Goal: Task Accomplishment & Management: Use online tool/utility

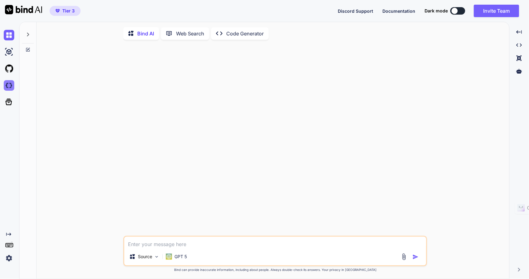
click at [9, 87] on img at bounding box center [9, 85] width 11 height 11
click at [196, 34] on p "Web Search" at bounding box center [190, 33] width 28 height 7
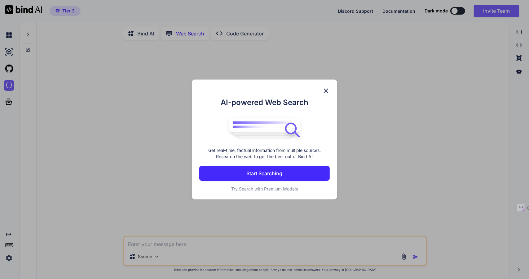
scroll to position [2, 0]
click at [328, 91] on img at bounding box center [326, 90] width 7 height 7
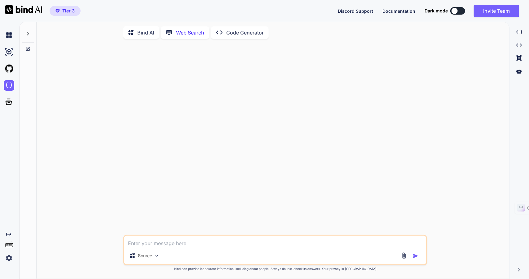
click at [247, 35] on div "Created with Pixso. Code Generator" at bounding box center [240, 32] width 58 height 12
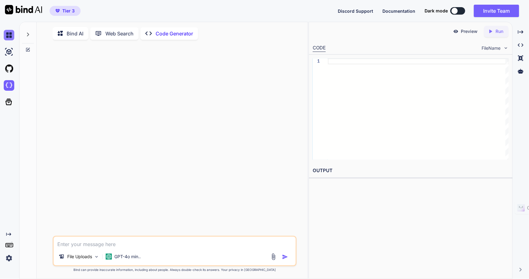
click at [9, 33] on img at bounding box center [9, 35] width 11 height 11
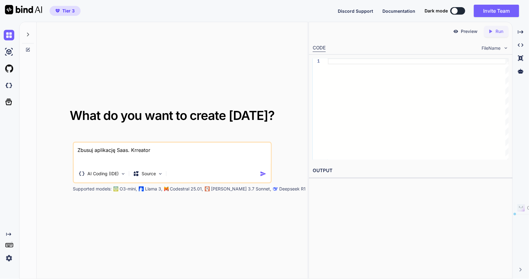
drag, startPoint x: 126, startPoint y: 148, endPoint x: 75, endPoint y: 148, distance: 50.9
click at [75, 148] on textarea "Zbusuj aplikację Saas. Krreator" at bounding box center [172, 153] width 197 height 23
type textarea "x"
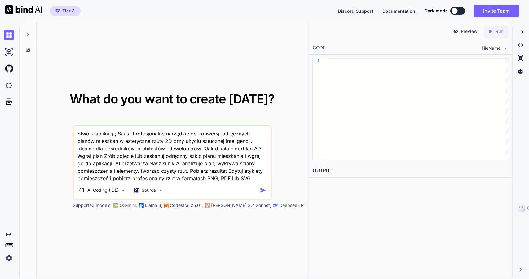
type textarea "Stwórz aplikację Saas "Profesjonalne narzędzie do konwersji odręcznych planów m…"
click at [264, 192] on img "button" at bounding box center [263, 190] width 7 height 7
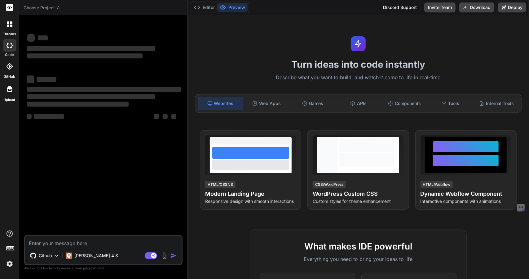
click at [39, 8] on span "Choose Project" at bounding box center [42, 8] width 37 height 6
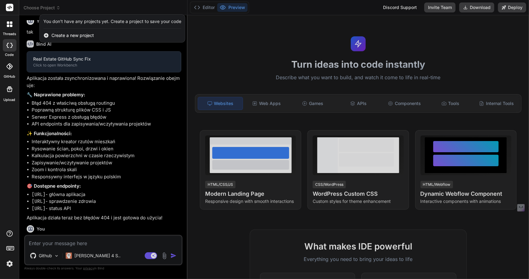
click at [67, 34] on span "Create a new project" at bounding box center [72, 35] width 42 height 6
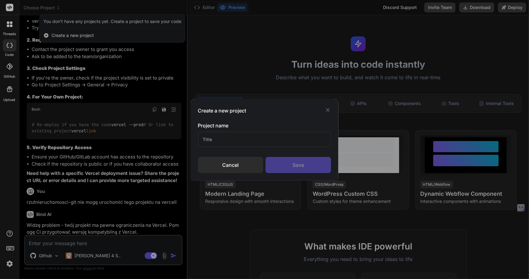
scroll to position [811, 0]
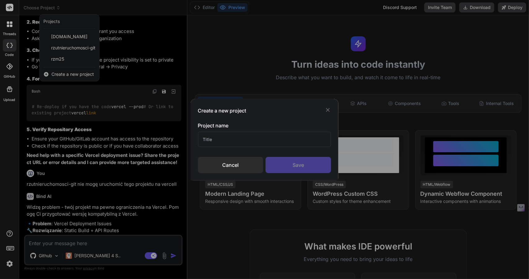
click at [59, 70] on div "Create a new project Project name Cancel Save" at bounding box center [264, 139] width 529 height 279
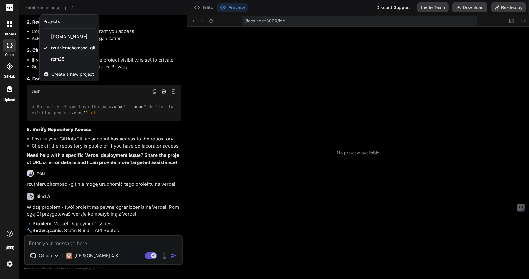
scroll to position [214, 0]
type textarea "x"
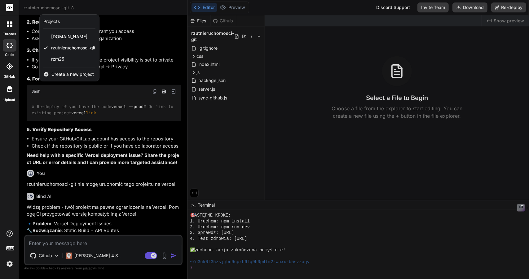
click at [63, 74] on span "Create a new project" at bounding box center [72, 74] width 42 height 6
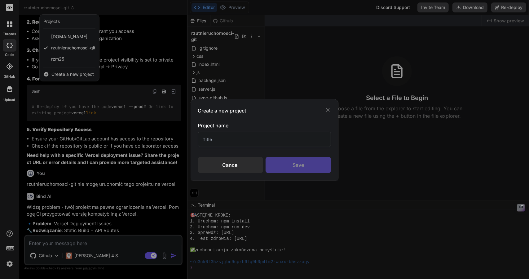
click at [228, 139] on input "text" at bounding box center [264, 138] width 133 height 15
type input "FloorplanAI"
click at [307, 167] on div "Save" at bounding box center [298, 165] width 65 height 16
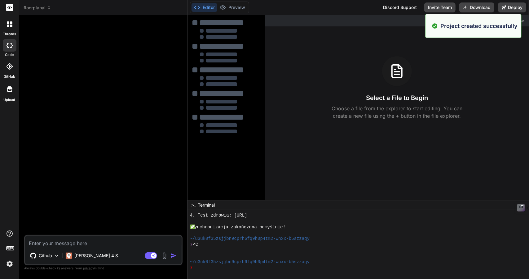
click at [61, 243] on textarea at bounding box center [103, 240] width 157 height 11
type textarea "x"
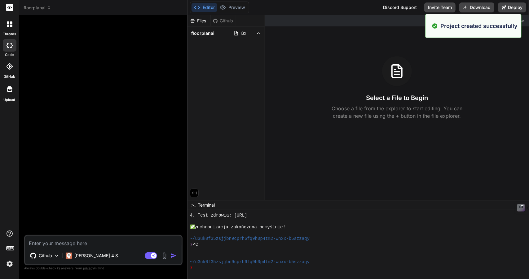
paste textarea "Jak działa FloorPlan AI? Wgraj plan Zrób zdjęcie lub zeskanuj odręczny szkic pl…"
type textarea "Jak działa FloorPlan AI? Wgraj plan Zrób zdjęcie lub zeskanuj odręczny szkic pl…"
type textarea "x"
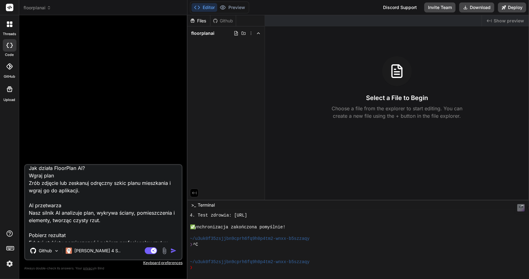
scroll to position [0, 0]
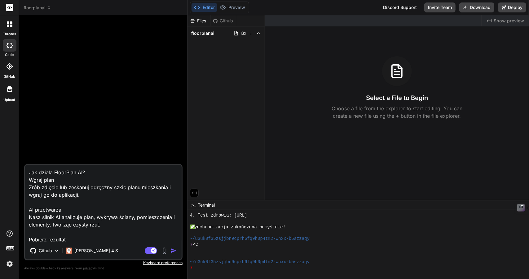
drag, startPoint x: 29, startPoint y: 170, endPoint x: 31, endPoint y: 183, distance: 13.2
click at [29, 171] on textarea "Jak działa FloorPlan AI? Wgraj plan Zrób zdjęcie lub zeskanuj odręczny szkic pl…" at bounding box center [103, 203] width 157 height 77
paste textarea "Profesjonalne narzędzie do konwersji odręcznych planów mieszkań w estetyczne rz…"
type textarea "Profesjonalne narzędzie do konwersji odręcznych planów mieszkań w estetyczne rz…"
type textarea "x"
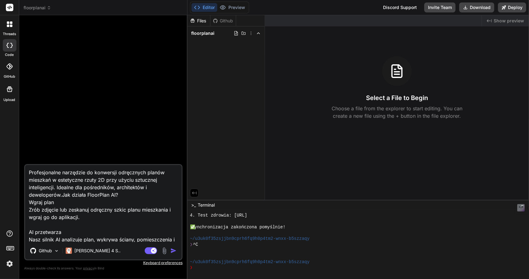
type textarea "Profesjonalne narzędzie do konwersji odręcznych planów mieszkań w estetyczne rz…"
type textarea "x"
click at [28, 169] on textarea "Profesjonalne narzędzie do konwersji odręcznych planów mieszkań w estetyczne rz…" at bounding box center [103, 203] width 157 height 77
type textarea "SProfesjonalne narzędzie do konwersji odręcznych planów mieszkań w estetyczne r…"
type textarea "x"
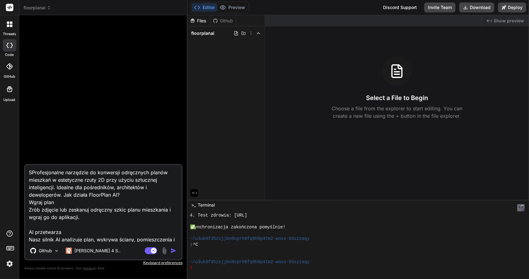
type textarea "StProfesjonalne narzędzie do konwersji odręcznych planów mieszkań w estetyczne …"
type textarea "x"
type textarea "StwProfesjonalne narzędzie do konwersji odręcznych planów mieszkań w estetyczne…"
type textarea "x"
type textarea "StwóProfesjonalne narzędzie do konwersji odręcznych planów mieszkań w estetyczn…"
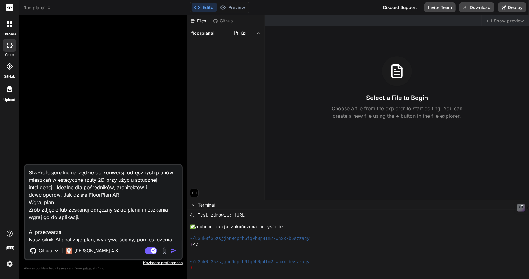
type textarea "x"
type textarea "StwórProfesjonalne narzędzie do konwersji odręcznych planów mieszkań w estetycz…"
type textarea "x"
type textarea "StwórzProfesjonalne narzędzie do konwersji odręcznych planów mieszkań w estetyc…"
type textarea "x"
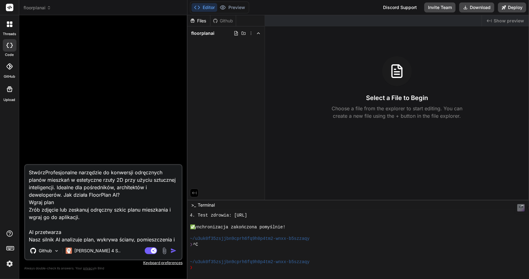
type textarea "Stwórz Profesjonalne narzędzie do konwersji odręcznych planów mieszkań w estety…"
type textarea "x"
type textarea "Stwórz aProfesjonalne narzędzie do konwersji odręcznych planów mieszkań w estet…"
type textarea "x"
type textarea "Stwórz apProfesjonalne narzędzie do konwersji odręcznych planów mieszkań w este…"
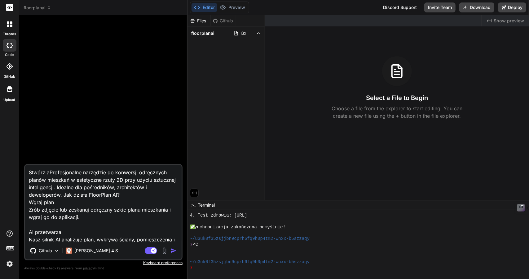
type textarea "x"
type textarea "Stwórz aplProfesjonalne narzędzie do konwersji odręcznych planów mieszkań w est…"
type textarea "x"
type textarea "Stwórz apliProfesjonalne narzędzie do konwersji odręcznych planów mieszkań w es…"
type textarea "x"
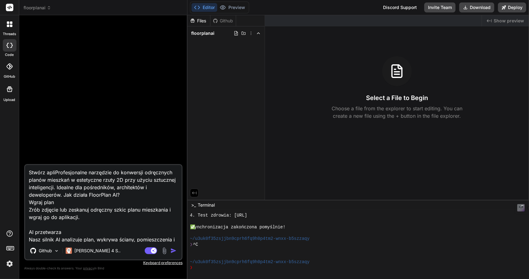
type textarea "Stwórz aplikProfesjonalne narzędzie do konwersji odręcznych planów mieszkań w e…"
type textarea "x"
type textarea "Stwórz aplikaProfesjonalne narzędzie do konwersji odręcznych planów mieszkań w …"
type textarea "x"
type textarea "Stwórz aplikacProfesjonalne narzędzie do konwersji odręcznych planów mieszkań w…"
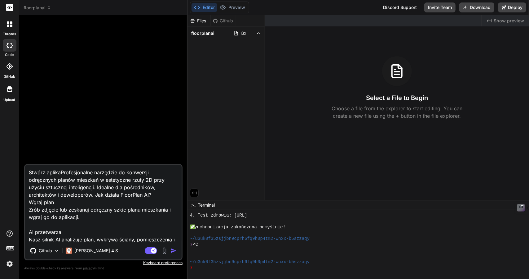
type textarea "x"
type textarea "Stwórz aplikacjProfesjonalne narzędzie do konwersji odręcznych planów mieszkań …"
type textarea "x"
type textarea "Stwórz aplikacjęProfesjonalne narzędzie do konwersji odręcznych planów mieszkań…"
type textarea "x"
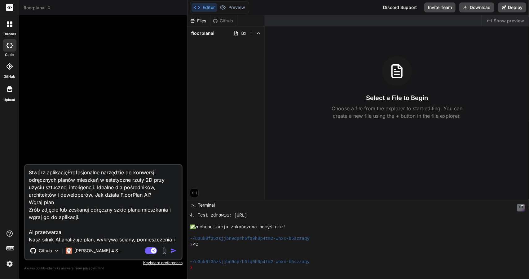
type textarea "Stwórz aplikację Profesjonalne narzędzie do konwersji odręcznych planów mieszka…"
type textarea "x"
type textarea "Stwórz aplikację SProfesjonalne narzędzie do konwersji odręcznych planów mieszk…"
type textarea "x"
type textarea "Stwórz aplikację SaProfesjonalne narzędzie do konwersji odręcznych planów miesz…"
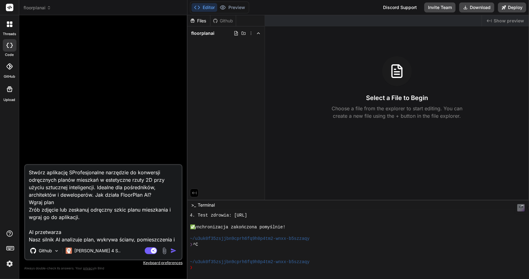
type textarea "x"
type textarea "Stwórz aplikację SaaProfesjonalne narzędzie do konwersji odręcznych planów mies…"
type textarea "x"
type textarea "Stwórz aplikację SaasProfesjonalne narzędzie do konwersji odręcznych planów mie…"
type textarea "x"
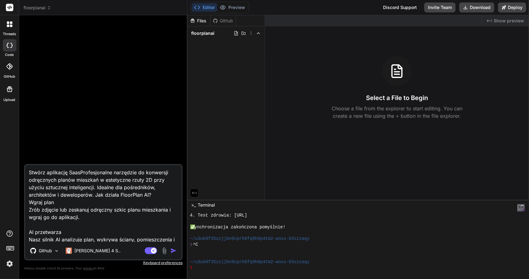
type textarea "Stwórz aplikację Saas Profesjonalne narzędzie do konwersji odręcznych planów mi…"
type textarea "x"
type textarea "Stwórz aplikację Saas "Profesjonalne narzędzie do konwersji odręcznych planów m…"
type textarea "x"
click at [93, 193] on textarea "Stwórz aplikację Saas "Profesjonalne narzędzie do konwersji odręcznych planów m…" at bounding box center [103, 203] width 157 height 77
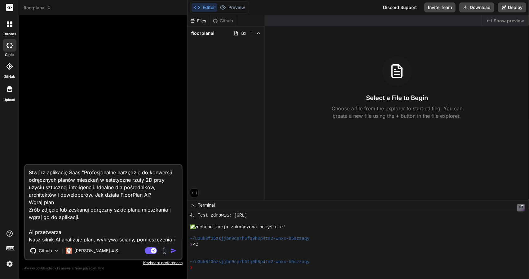
type textarea "Stwórz aplikację Saas "Profesjonalne narzędzie do konwersji odręcznych planów m…"
type textarea "x"
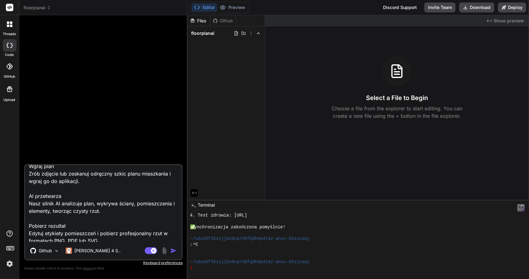
scroll to position [38, 0]
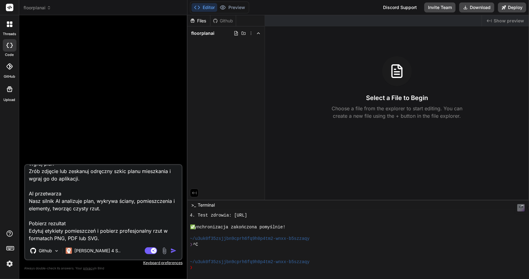
type textarea "Stwórz aplikację Saas "Profesjonalne narzędzie do konwersji odręcznych planów m…"
click at [173, 249] on img "button" at bounding box center [174, 250] width 6 height 6
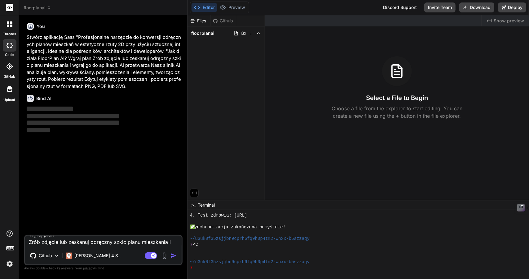
scroll to position [0, 0]
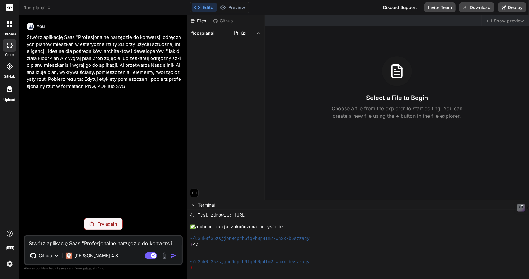
click at [111, 223] on p "Try again" at bounding box center [107, 224] width 19 height 6
click at [105, 221] on p "Try again" at bounding box center [107, 224] width 19 height 6
click at [107, 130] on div "You Stwórz aplikację Saas "Profesjonalne narzędzie do konwersji odręcznych plan…" at bounding box center [103, 116] width 157 height 193
click at [39, 8] on span "floorplanai" at bounding box center [38, 8] width 28 height 6
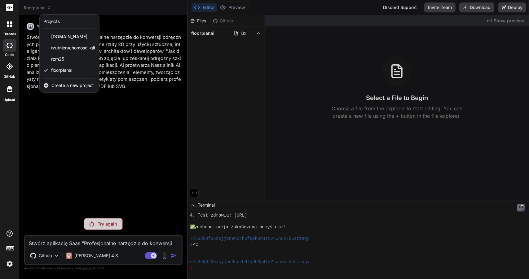
click at [114, 129] on div at bounding box center [264, 139] width 529 height 279
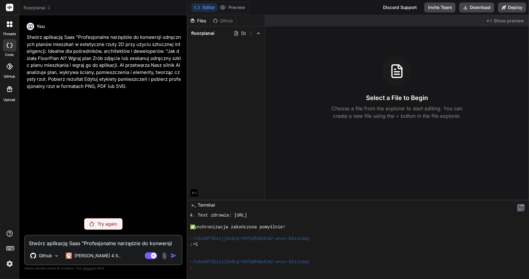
click at [102, 222] on p "Try again" at bounding box center [107, 224] width 19 height 6
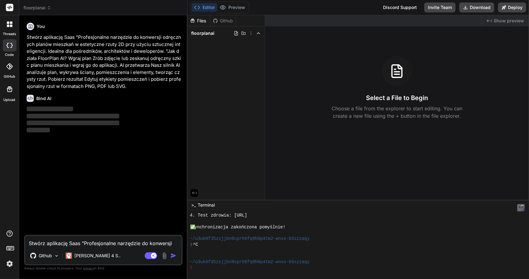
click at [54, 59] on p "Stwórz aplikację Saas "Profesjonalne narzędzie do konwersji odręcznych planów m…" at bounding box center [104, 62] width 155 height 56
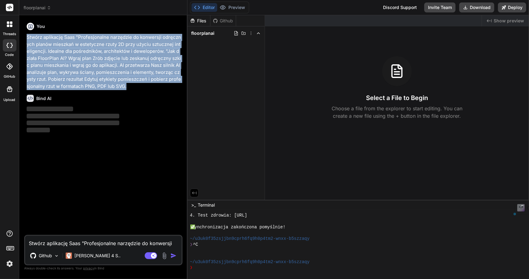
drag, startPoint x: 123, startPoint y: 86, endPoint x: 21, endPoint y: 37, distance: 113.5
click at [21, 37] on div "Bind AI Web Search Created with Pixso. Code Generator You Stwórz aplikację Saas…" at bounding box center [103, 146] width 168 height 263
copy p "Stwórz aplikację Saas "Profesjonalne narzędzie do konwersji odręcznych planów m…"
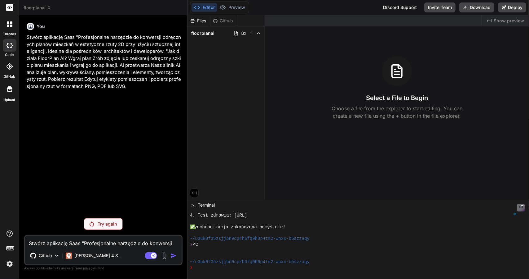
click at [11, 22] on icon at bounding box center [11, 22] width 2 height 2
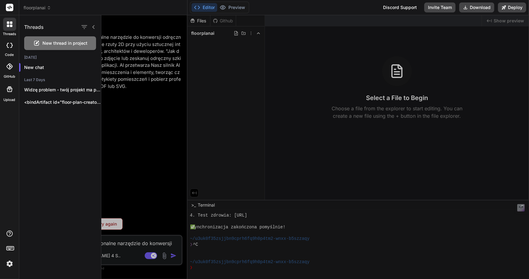
click at [10, 91] on icon at bounding box center [10, 89] width 6 height 6
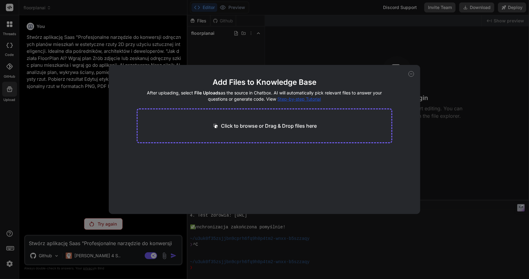
click at [409, 74] on icon at bounding box center [412, 74] width 6 height 6
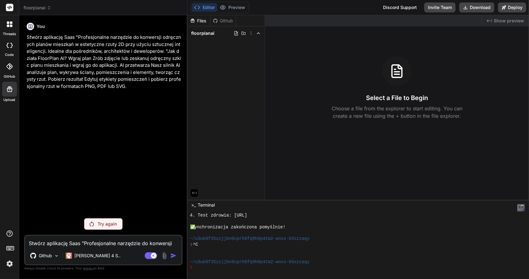
click at [100, 221] on p "Try again" at bounding box center [107, 224] width 19 height 6
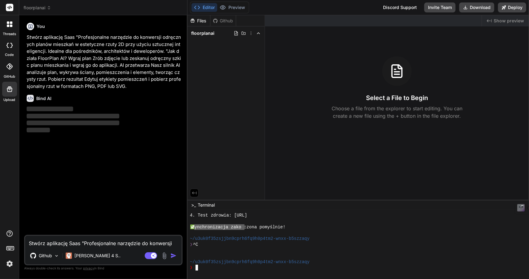
click at [253, 220] on div at bounding box center [355, 221] width 331 height 6
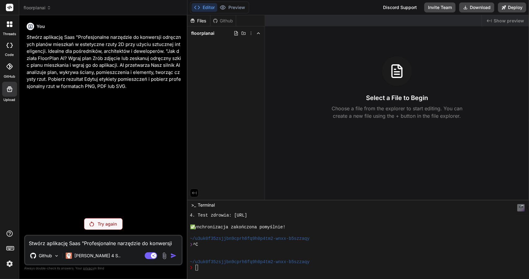
click at [11, 11] on rect at bounding box center [9, 7] width 7 height 7
click at [10, 9] on rect at bounding box center [9, 7] width 7 height 7
click at [11, 31] on div "threads" at bounding box center [9, 25] width 19 height 21
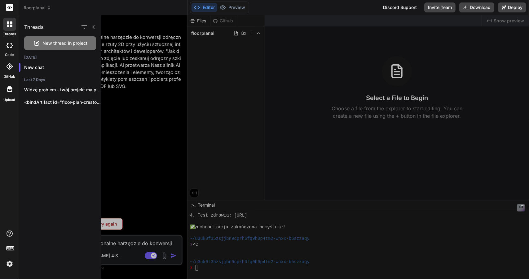
click at [136, 178] on div at bounding box center [315, 146] width 428 height 263
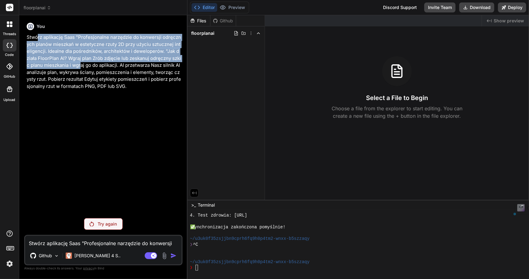
drag, startPoint x: 37, startPoint y: 36, endPoint x: 89, endPoint y: 75, distance: 65.0
click at [77, 69] on p "Stwórz aplikację Saas "Profesjonalne narzędzie do konwersji odręcznych planów m…" at bounding box center [104, 62] width 155 height 56
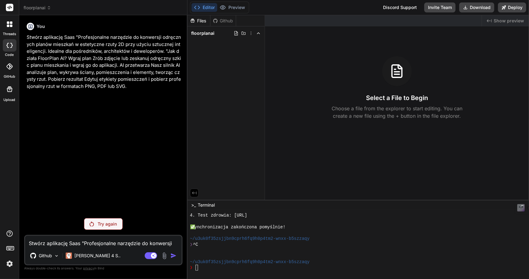
click at [102, 80] on p "Stwórz aplikację Saas "Profesjonalne narzędzie do konwersji odręcznych planów m…" at bounding box center [104, 62] width 155 height 56
click at [9, 5] on rect at bounding box center [9, 7] width 7 height 7
drag, startPoint x: 11, startPoint y: 9, endPoint x: 141, endPoint y: 6, distance: 129.7
click at [11, 9] on rect at bounding box center [9, 7] width 7 height 7
click at [490, 21] on icon "Created with Pixso." at bounding box center [489, 20] width 5 height 5
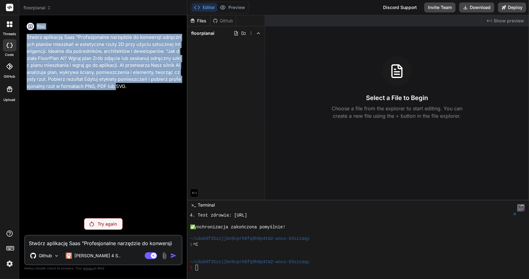
drag, startPoint x: 56, startPoint y: 50, endPoint x: 119, endPoint y: 87, distance: 73.6
click at [119, 87] on div "You Stwórz aplikację Saas "Profesjonalne narzędzie do konwersji odręcznych plan…" at bounding box center [104, 54] width 155 height 69
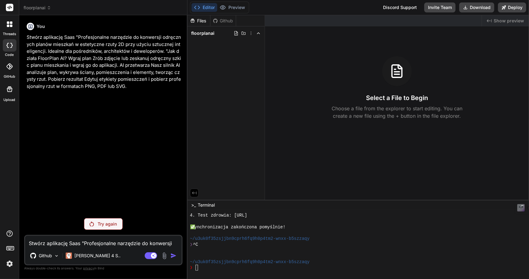
drag, startPoint x: 132, startPoint y: 87, endPoint x: 97, endPoint y: 84, distance: 34.9
click at [132, 87] on p "Stwórz aplikację Saas "Profesjonalne narzędzie do konwersji odręcznych planów m…" at bounding box center [104, 62] width 155 height 56
click at [7, 25] on icon at bounding box center [8, 26] width 2 height 2
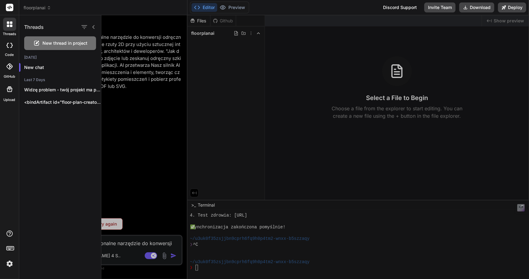
click at [165, 214] on div at bounding box center [315, 146] width 428 height 263
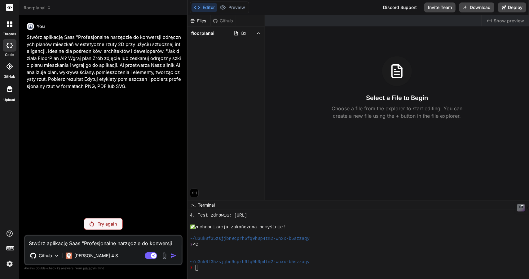
click at [33, 6] on span "floorplanai" at bounding box center [38, 8] width 28 height 6
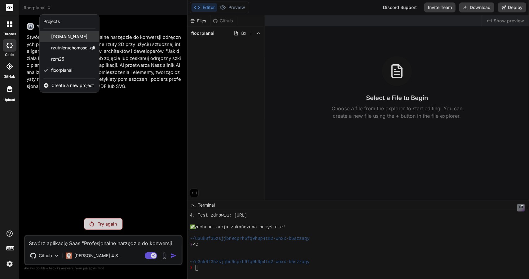
click at [61, 34] on span "[DOMAIN_NAME]" at bounding box center [69, 36] width 36 height 6
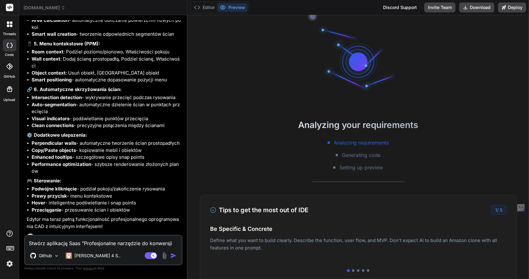
scroll to position [289, 0]
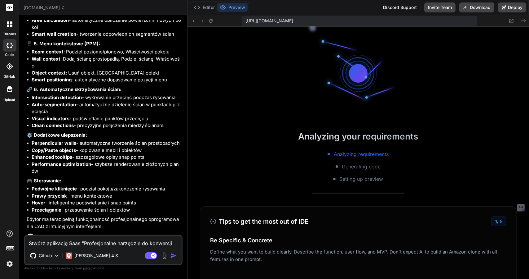
type textarea "x"
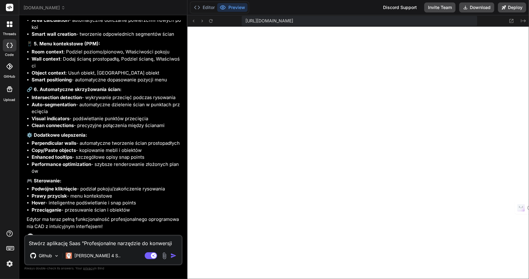
scroll to position [509, 0]
click at [58, 243] on textarea "Stwórz aplikację Saas "Profesjonalne narzędzie do konwersji odręcznych planów m…" at bounding box center [103, 240] width 157 height 11
type textarea "D"
type textarea "x"
type textarea "Do"
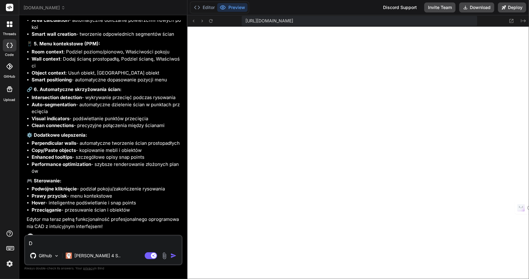
type textarea "x"
type textarea "Dod"
type textarea "x"
type textarea "Doda"
type textarea "x"
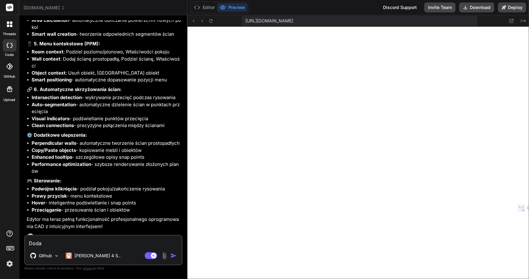
type textarea "Dodaj"
type textarea "x"
type textarea "Dodaj"
type textarea "x"
type textarea "Dodaj m"
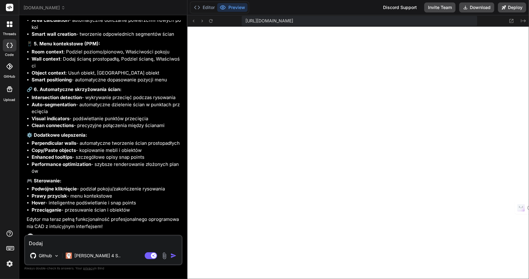
type textarea "x"
type textarea "Dodaj mo"
type textarea "x"
type textarea "Dodaj mod"
type textarea "x"
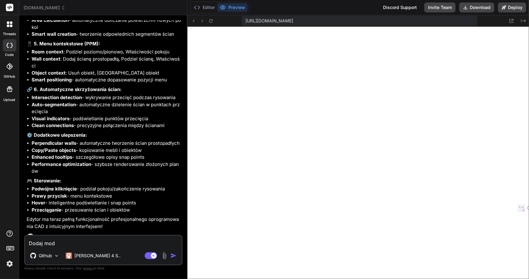
type textarea "Dodaj modu"
type textarea "x"
type textarea "Dodaj moduł"
type textarea "x"
type textarea "Dodaj moduł"
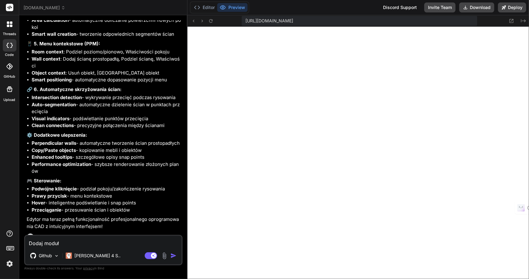
type textarea "x"
paste textarea "https://venerable-maamoul-2c218d.netlify.app"
type textarea "Dodaj moduł https://venerable-maamoul-2c218d.netlify.app"
type textarea "x"
drag, startPoint x: 169, startPoint y: 243, endPoint x: 0, endPoint y: 234, distance: 169.5
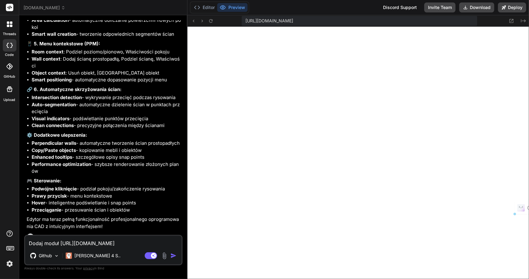
click at [0, 234] on div "threads code GitHub Upload rzutnieruchomości.pl Created with Pixso. Bind AI Web…" at bounding box center [264, 139] width 529 height 279
type textarea "x"
click at [78, 241] on textarea at bounding box center [103, 240] width 157 height 11
type textarea "D"
type textarea "x"
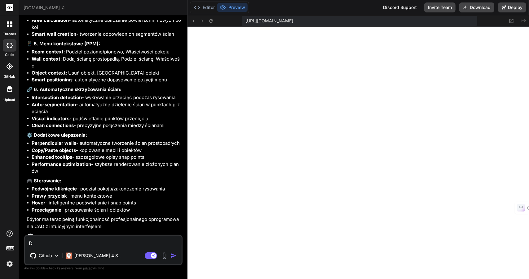
type textarea "Do"
type textarea "x"
type textarea "Dod"
type textarea "x"
type textarea "Doda"
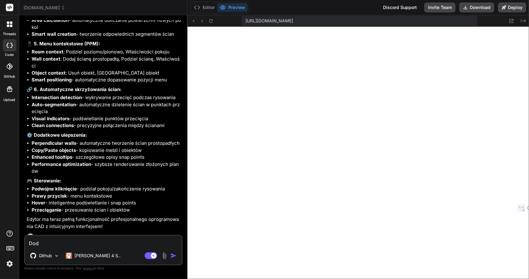
type textarea "x"
type textarea "Dodaj"
type textarea "x"
type textarea "Dodaj"
type textarea "x"
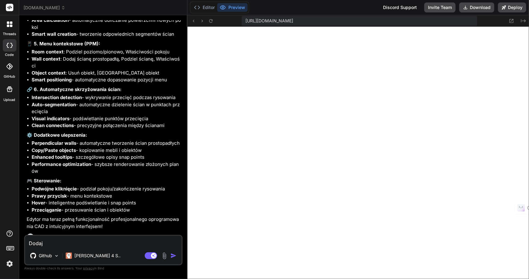
type textarea "Dodaj m"
type textarea "x"
type textarea "Dodaj mo"
type textarea "x"
type textarea "Dodaj mod"
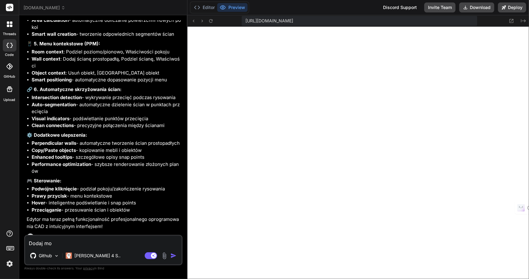
type textarea "x"
type textarea "Dodaj modu"
type textarea "x"
type textarea "Dodaj moduł"
type textarea "x"
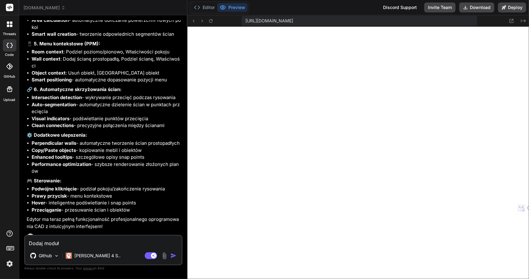
type textarea "Dodaj moduł"
type textarea "x"
type textarea "Dodaj moduł F"
type textarea "x"
type textarea "Dodaj moduł Fl"
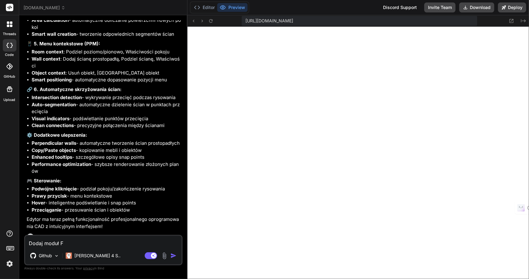
type textarea "x"
type textarea "Dodaj moduł Flo"
type textarea "x"
type textarea "Dodaj moduł Floo"
type textarea "x"
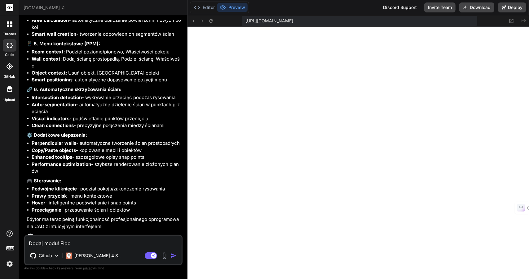
type textarea "Dodaj moduł Floor"
type textarea "x"
type textarea "Dodaj moduł FloorP"
type textarea "x"
type textarea "Dodaj moduł FloorPl"
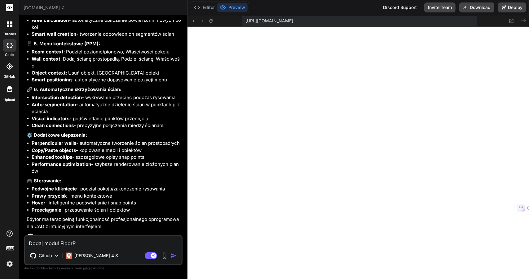
type textarea "x"
type textarea "Dodaj moduł FloorPla"
type textarea "x"
type textarea "Dodaj moduł FloorPlan"
type textarea "x"
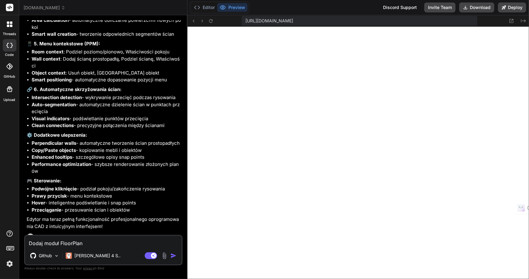
click at [60, 243] on textarea "Dodaj moduł FloorPlan" at bounding box center [103, 240] width 157 height 11
type textarea "Dodaj moduł AFloorPlan"
type textarea "x"
type textarea "Dodaj moduł AiFloorPlan"
type textarea "x"
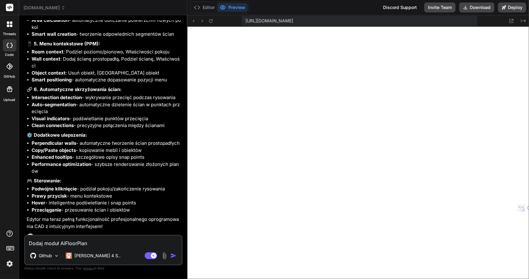
click at [96, 243] on textarea "Dodaj moduł AiFloorPlan" at bounding box center [103, 240] width 157 height 11
type textarea "Dodaj moduł AiFloorPlan"
type textarea "x"
paste textarea ""Profesjonalne narzędzie do konwersji odręcznych planów mieszkań w estetyczne r…"
type textarea "Dodaj moduł AiFloorPlan "Profesjonalne narzędzie do konwersji odręcznych planów…"
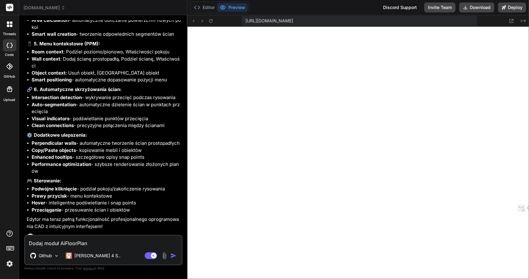
type textarea "x"
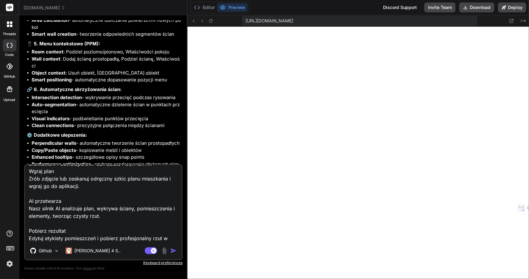
scroll to position [46, 0]
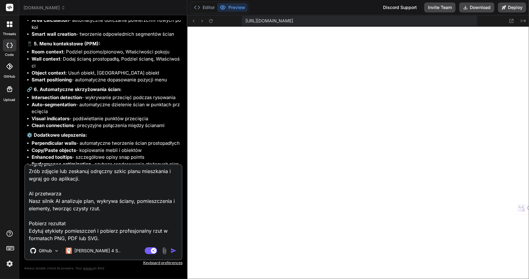
click at [109, 238] on textarea "Dodaj moduł AiFloorPlan "Profesjonalne narzędzie do konwersji odręcznych planów…" at bounding box center [103, 203] width 157 height 77
type textarea "Dodaj moduł AiFloorPlan "Profesjonalne narzędzie do konwersji odręcznych planów…"
type textarea "x"
type textarea "Dodaj moduł AiFloorPlan "Profesjonalne narzędzie do konwersji odręcznych planów…"
type textarea "x"
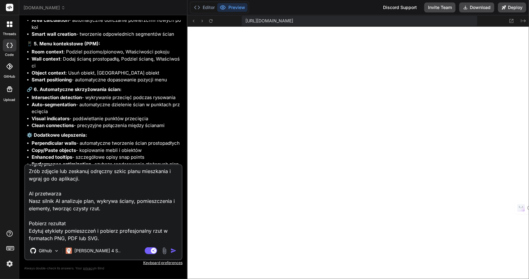
type textarea "Dodaj moduł AiFloorPlan "Profesjonalne narzędzie do konwersji odręcznych planów…"
type textarea "x"
type textarea "Dodaj moduł AiFloorPlan "Profesjonalne narzędzie do konwersji odręcznych planów…"
type textarea "x"
type textarea "Dodaj moduł AiFloorPlan "Profesjonalne narzędzie do konwersji odręcznych planów…"
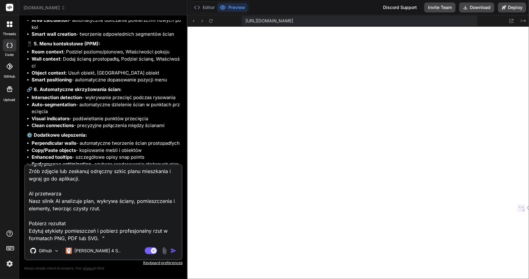
type textarea "x"
type textarea "Dodaj moduł AiFloorPlan "Profesjonalne narzędzie do konwersji odręcznych planów…"
type textarea "x"
type textarea "Dodaj moduł AiFloorPlan "Profesjonalne narzędzie do konwersji odręcznych planów…"
type textarea "x"
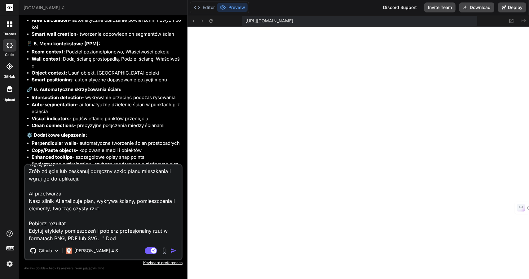
type textarea "Dodaj moduł AiFloorPlan "Profesjonalne narzędzie do konwersji odręcznych planów…"
type textarea "x"
type textarea "Dodaj moduł AiFloorPlan "Profesjonalne narzędzie do konwersji odręcznych planów…"
type textarea "x"
type textarea "Dodaj moduł AiFloorPlan "Profesjonalne narzędzie do konwersji odręcznych planów…"
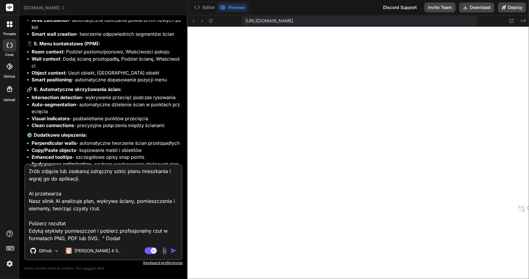
type textarea "x"
type textarea "Dodaj moduł AiFloorPlan "Profesjonalne narzędzie do konwersji odręcznych planów…"
type textarea "x"
type textarea "Dodaj moduł AiFloorPlan "Profesjonalne narzędzie do konwersji odręcznych planów…"
type textarea "x"
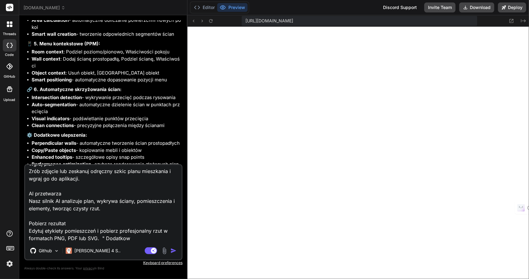
type textarea "Dodaj moduł AiFloorPlan "Profesjonalne narzędzie do konwersji odręcznych planów…"
type textarea "x"
type textarea "Dodaj moduł AiFloorPlan "Profesjonalne narzędzie do konwersji odręcznych planów…"
type textarea "x"
type textarea "Dodaj moduł AiFloorPlan "Profesjonalne narzędzie do konwersji odręcznych planów…"
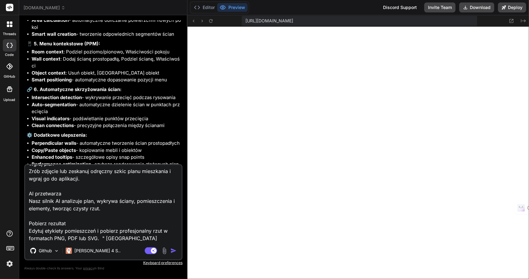
type textarea "x"
type textarea "Dodaj moduł AiFloorPlan "Profesjonalne narzędzie do konwersji odręcznych planów…"
type textarea "x"
type textarea "Dodaj moduł AiFloorPlan "Profesjonalne narzędzie do konwersji odręcznych planów…"
type textarea "x"
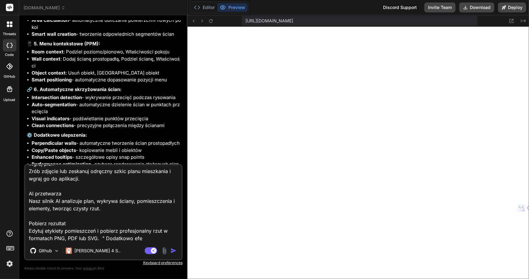
type textarea "Dodaj moduł AiFloorPlan "Profesjonalne narzędzie do konwersji odręcznych planów…"
type textarea "x"
type textarea "Dodaj moduł AiFloorPlan "Profesjonalne narzędzie do konwersji odręcznych planów…"
type textarea "x"
type textarea "Dodaj moduł AiFloorPlan "Profesjonalne narzędzie do konwersji odręcznych planów…"
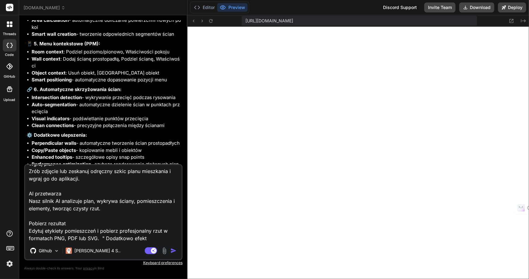
type textarea "x"
type textarea "Dodaj moduł AiFloorPlan "Profesjonalne narzędzie do konwersji odręcznych planów…"
type textarea "x"
type textarea "Dodaj moduł AiFloorPlan "Profesjonalne narzędzie do konwersji odręcznych planów…"
type textarea "x"
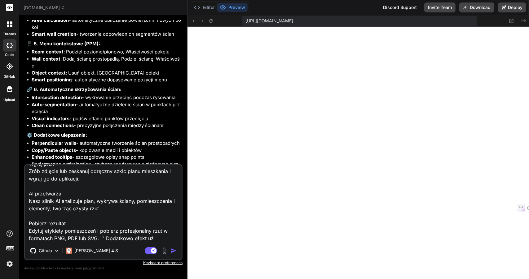
type textarea "Dodaj moduł AiFloorPlan "Profesjonalne narzędzie do konwersji odręcznych planów…"
type textarea "x"
type textarea "Dodaj moduł AiFloorPlan "Profesjonalne narzędzie do konwersji odręcznych planów…"
type textarea "x"
type textarea "Dodaj moduł AiFloorPlan "Profesjonalne narzędzie do konwersji odręcznych planów…"
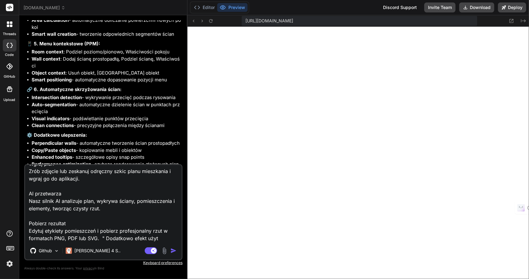
type textarea "x"
type textarea "Dodaj moduł AiFloorPlan "Profesjonalne narzędzie do konwersji odręcznych planów…"
type textarea "x"
type textarea "Dodaj moduł AiFloorPlan "Profesjonalne narzędzie do konwersji odręcznych planów…"
type textarea "x"
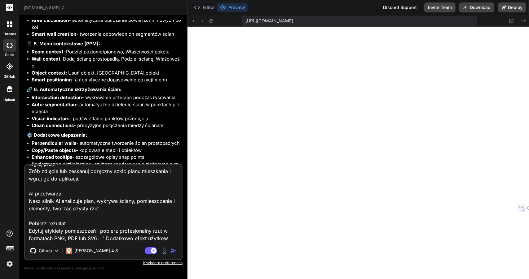
type textarea "Dodaj moduł AiFloorPlan "Profesjonalne narzędzie do konwersji odręcznych planów…"
type textarea "x"
type textarea "Dodaj moduł AiFloorPlan "Profesjonalne narzędzie do konwersji odręcznych planów…"
type textarea "x"
type textarea "Dodaj moduł AiFloorPlan "Profesjonalne narzędzie do konwersji odręcznych planów…"
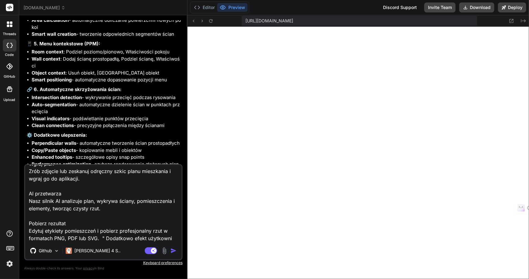
type textarea "x"
type textarea "Dodaj moduł AiFloorPlan "Profesjonalne narzędzie do konwersji odręcznych planów…"
type textarea "x"
type textarea "Dodaj moduł AiFloorPlan "Profesjonalne narzędzie do konwersji odręcznych planów…"
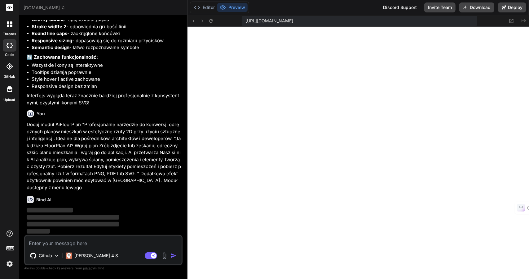
scroll to position [2091, 0]
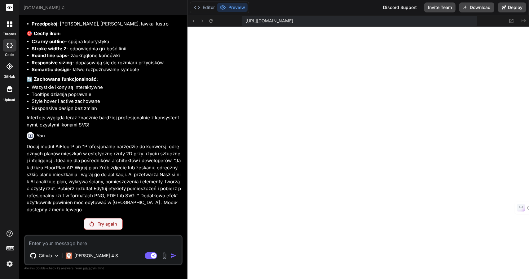
click at [106, 224] on p "Try again" at bounding box center [107, 224] width 19 height 6
click at [116, 220] on div "Try again" at bounding box center [103, 224] width 39 height 12
click at [108, 221] on p "Try again" at bounding box center [107, 224] width 19 height 6
click at [9, 262] on img at bounding box center [9, 263] width 11 height 11
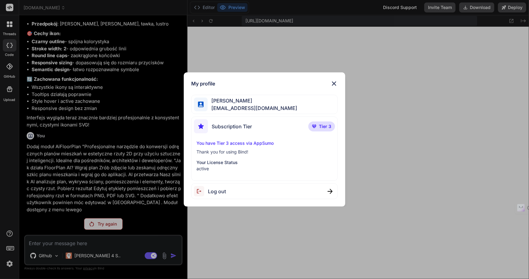
click at [216, 193] on span "Log out" at bounding box center [217, 190] width 18 height 7
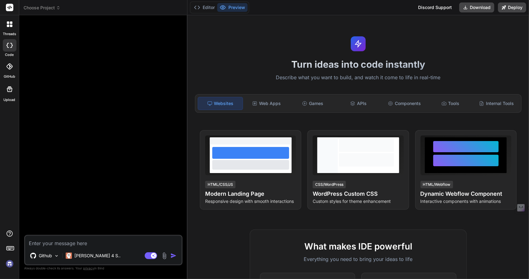
scroll to position [0, 0]
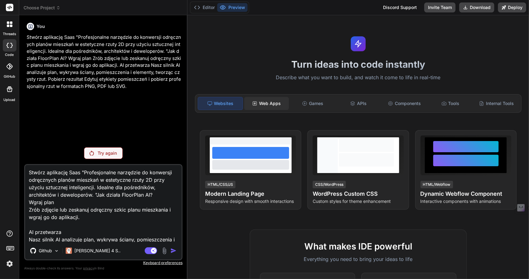
click at [268, 102] on div "Web Apps" at bounding box center [266, 103] width 45 height 13
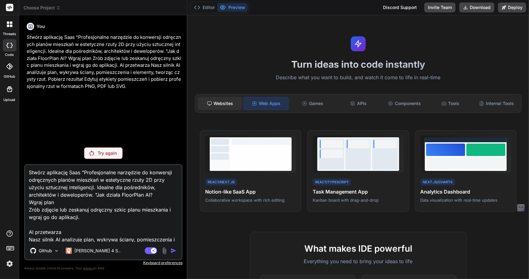
click at [215, 102] on div "Websites" at bounding box center [220, 103] width 45 height 13
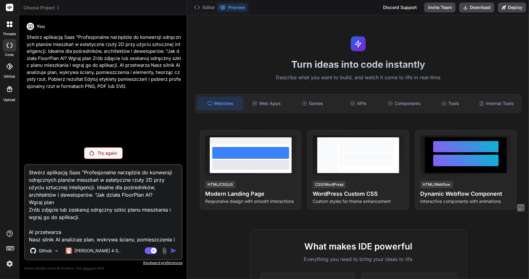
click at [10, 45] on icon at bounding box center [10, 45] width 6 height 5
click at [42, 8] on span "Choose Project" at bounding box center [42, 8] width 37 height 6
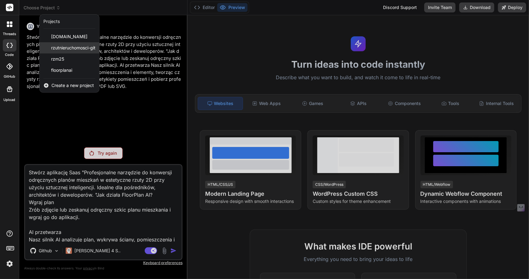
click at [58, 48] on span "rzutnieruchomosci-git" at bounding box center [73, 48] width 44 height 6
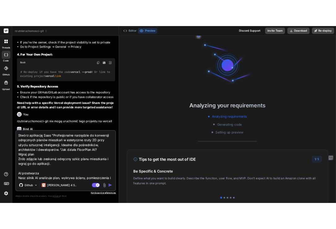
scroll to position [17, 0]
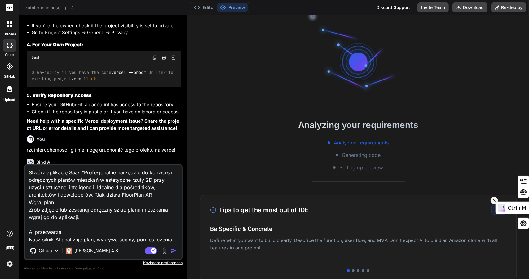
click at [496, 200] on icon at bounding box center [494, 200] width 2 height 2
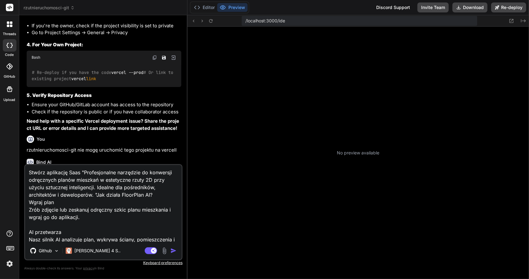
scroll to position [231, 0]
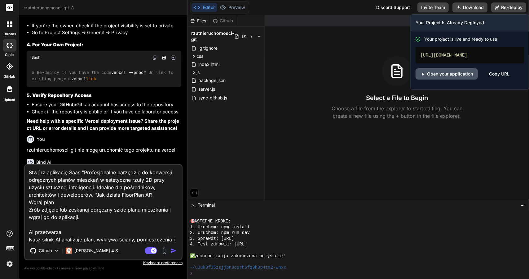
click at [458, 77] on link "Open your application" at bounding box center [447, 73] width 62 height 11
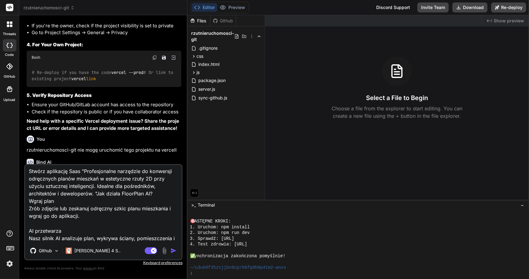
scroll to position [0, 0]
drag, startPoint x: 30, startPoint y: 171, endPoint x: 34, endPoint y: 199, distance: 28.2
click at [34, 199] on textarea "Stwórz aplikację Saas "Profesjonalne narzędzie do konwersji odręcznych planów m…" at bounding box center [103, 203] width 157 height 77
click at [116, 187] on textarea "Stwórz aplikację Saas "Profesjonalne narzędzie do konwersji odręcznych planów m…" at bounding box center [103, 203] width 157 height 77
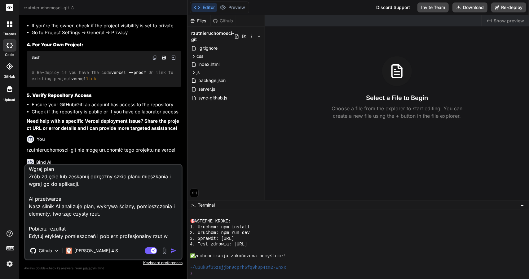
scroll to position [38, 0]
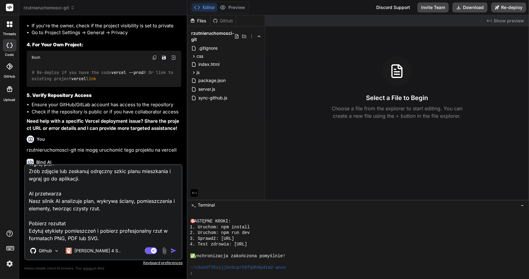
drag, startPoint x: 82, startPoint y: 171, endPoint x: 110, endPoint y: 252, distance: 85.5
click at [110, 252] on div "Stwórz aplikację Saas "Profesjonalne narzędzie do konwersji odręcznych planów m…" at bounding box center [103, 212] width 158 height 96
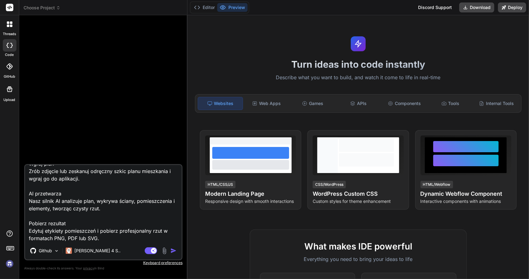
type textarea "x"
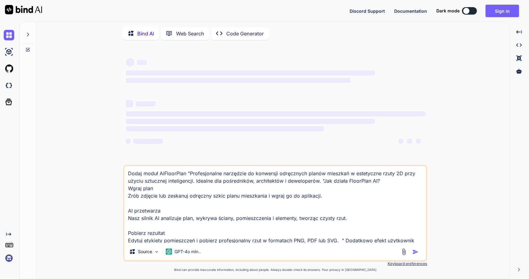
type textarea "x"
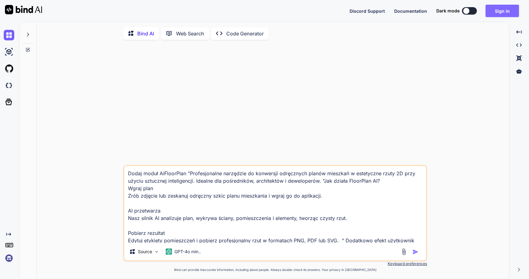
click at [507, 11] on button "Sign in" at bounding box center [502, 11] width 33 height 12
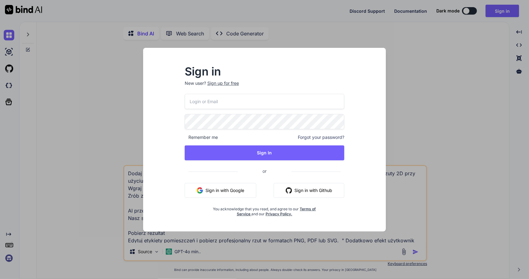
type input "pick78930@gmail.com"
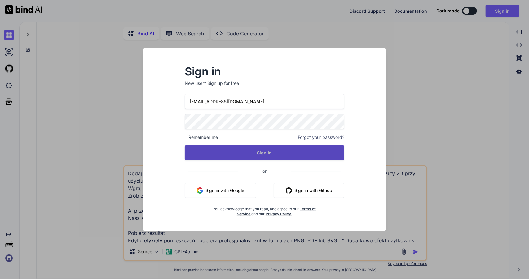
click at [267, 154] on button "Sign In" at bounding box center [265, 152] width 160 height 15
click at [266, 151] on button "Sign In" at bounding box center [265, 152] width 160 height 15
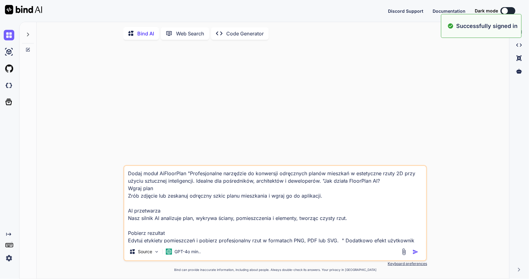
type textarea "x"
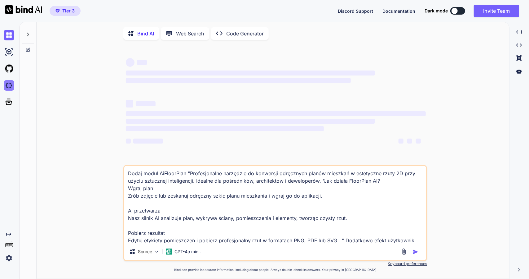
click at [11, 87] on img at bounding box center [9, 85] width 11 height 11
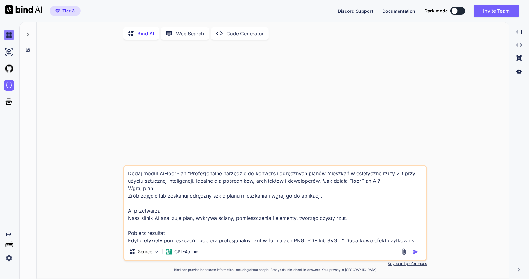
click at [7, 36] on img at bounding box center [9, 35] width 11 height 11
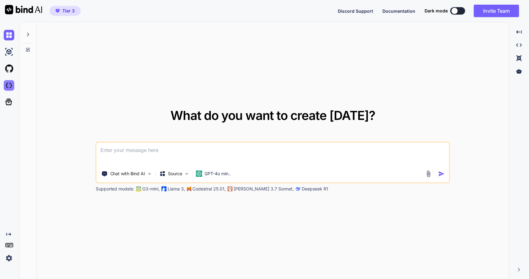
click at [10, 87] on img at bounding box center [9, 85] width 11 height 11
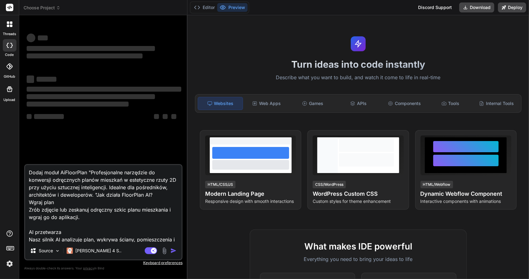
click at [117, 193] on textarea "Dodaj moduł AiFloorPlan "Profesjonalne narzędzie do konwersji odręcznych planów…" at bounding box center [103, 203] width 157 height 77
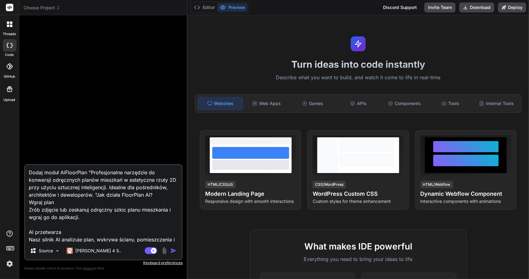
click at [47, 6] on span "Choose Project" at bounding box center [42, 8] width 37 height 6
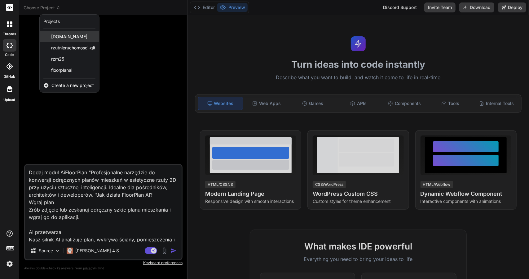
click at [67, 36] on span "[DOMAIN_NAME]" at bounding box center [69, 36] width 36 height 6
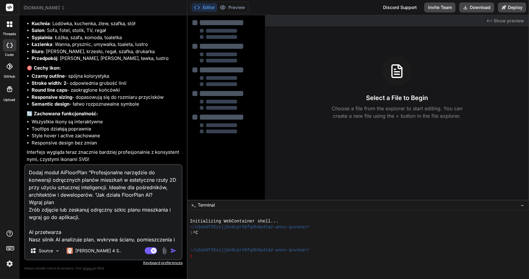
scroll to position [2057, 0]
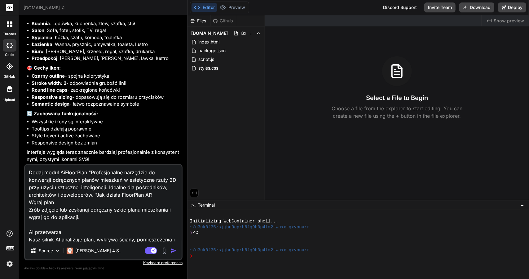
type textarea "x"
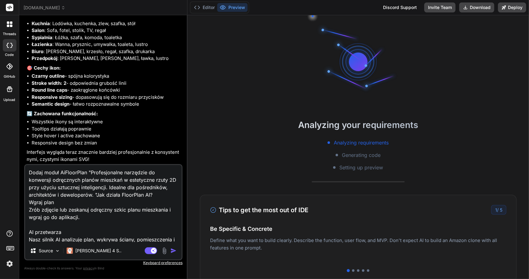
drag, startPoint x: 60, startPoint y: 173, endPoint x: 106, endPoint y: 192, distance: 50.1
click at [94, 192] on textarea "Dodaj moduł AiFloorPlan "Profesjonalne narzędzie do konwersji odręcznych planów…" at bounding box center [103, 203] width 157 height 77
click at [112, 193] on textarea "Dodaj moduł AiFloorPlan "Profesjonalne narzędzie do konwersji odręcznych planów…" at bounding box center [103, 203] width 157 height 77
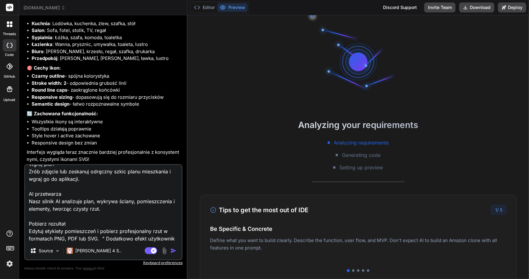
scroll to position [61, 0]
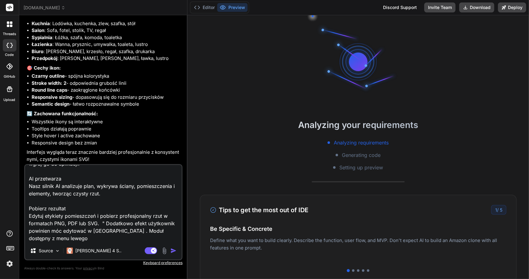
drag, startPoint x: 105, startPoint y: 222, endPoint x: 108, endPoint y: 225, distance: 4.2
click at [107, 224] on textarea "Dodaj moduł AiFloorPlan "Profesjonalne narzędzie do konwersji odręcznych planów…" at bounding box center [103, 203] width 157 height 77
type textarea "Dodaj moduł AiFloorPlan "Profesjonalne narzędzie do konwersji odręcznych planów…"
type textarea "x"
type textarea "Dodaj moduł AiFloorPlan "Profesjonalne narzędzie do konwersji odręcznych planów…"
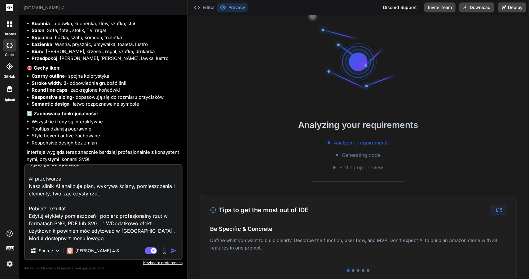
type textarea "x"
type textarea "Dodaj moduł AiFloorPlan "Profesjonalne narzędzie do konwersji odręcznych planów…"
type textarea "x"
type textarea "Dodaj moduł AiFloorPlan "Profesjonalne narzędzie do konwersji odręcznych planów…"
type textarea "x"
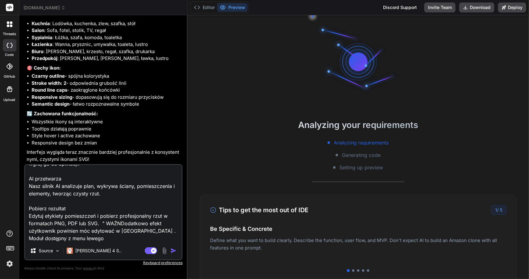
type textarea "Dodaj moduł AiFloorPlan "Profesjonalne narzędzie do konwersji odręcznych planów…"
type textarea "x"
type textarea "Dodaj moduł AiFloorPlan "Profesjonalne narzędzie do konwersji odręcznych planów…"
type textarea "x"
type textarea "Dodaj moduł AiFloorPlan "Profesjonalne narzędzie do konwersji odręcznych planów…"
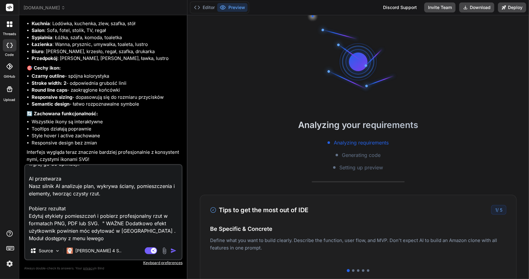
type textarea "x"
type textarea "Dodaj moduł AiFloorPlan "Profesjonalne narzędzie do konwersji odręcznych planów…"
type textarea "x"
drag, startPoint x: 169, startPoint y: 224, endPoint x: 156, endPoint y: 224, distance: 12.7
click at [156, 224] on textarea "Dodaj moduł AiFloorPlan "Profesjonalne narzędzie do konwersji odręcznych planów…" at bounding box center [103, 203] width 157 height 77
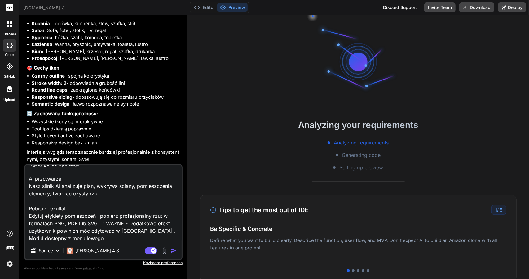
type textarea "Dodaj moduł AiFloorPlan "Profesjonalne narzędzie do konwersji odręcznych planów…"
type textarea "x"
click at [160, 222] on textarea "Dodaj moduł AiFloorPlan "Profesjonalne narzędzie do konwersji odręcznych planów…" at bounding box center [103, 203] width 157 height 77
type textarea "Dodaj moduł AiFloorPlan "Profesjonalne narzędzie do konwersji odręcznych planów…"
type textarea "x"
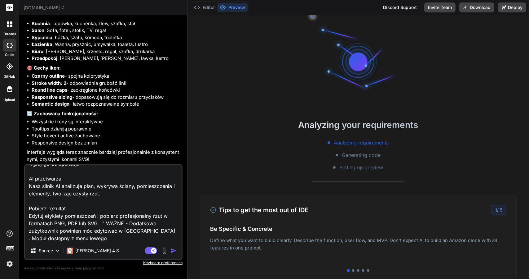
type textarea "Dodaj moduł AiFloorPlan "Profesjonalne narzędzie do konwersji odręcznych planów…"
type textarea "x"
type textarea "Dodaj moduł AiFloorPlan "Profesjonalne narzędzie do konwersji odręcznych planów…"
type textarea "x"
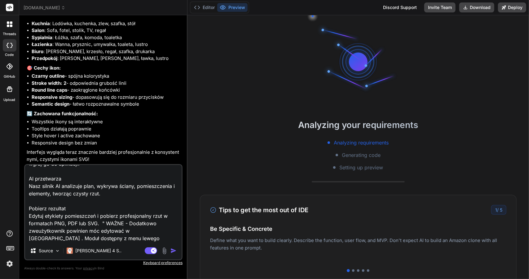
type textarea "Dodaj moduł AiFloorPlan "Profesjonalne narzędzie do konwersji odręcznych planów…"
type textarea "x"
type textarea "Dodaj moduł AiFloorPlan "Profesjonalne narzędzie do konwersji odręcznych planów…"
type textarea "x"
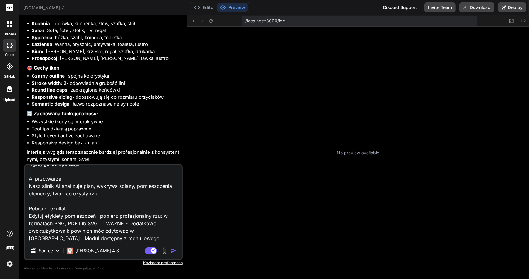
type textarea "Dodaj moduł AiFloorPlan "Profesjonalne narzędzie do konwersji odręcznych planów…"
type textarea "x"
type textarea "Dodaj moduł AiFloorPlan "Profesjonalne narzędzie do konwersji odręcznych planów…"
type textarea "x"
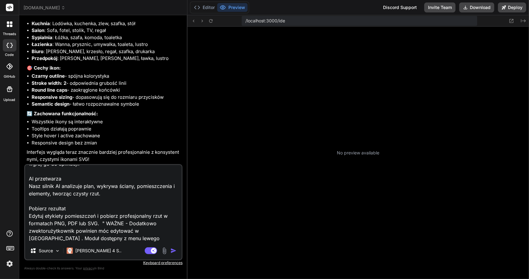
type textarea "Dodaj moduł AiFloorPlan "Profesjonalne narzędzie do konwersji odręcznych planów…"
type textarea "x"
type textarea "Dodaj moduł AiFloorPlan "Profesjonalne narzędzie do konwersji odręcznych planów…"
type textarea "x"
type textarea "Dodaj moduł AiFloorPlan "Profesjonalne narzędzie do konwersji odręcznych planów…"
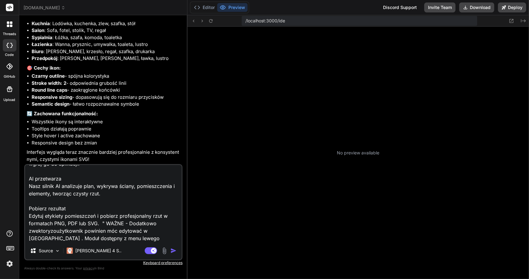
type textarea "x"
type textarea "Dodaj moduł AiFloorPlan "Profesjonalne narzędzie do konwersji odręcznych planów…"
type textarea "x"
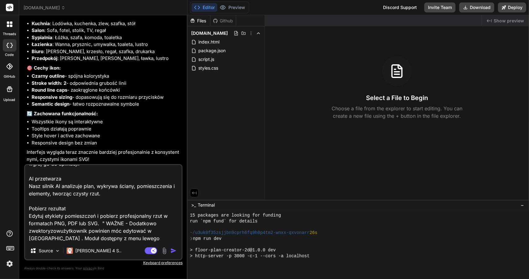
type textarea "Dodaj moduł AiFloorPlan "Profesjonalne narzędzie do konwersji odręcznych planów…"
type textarea "x"
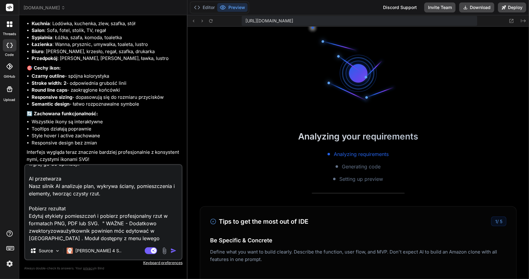
type textarea "Dodaj moduł AiFloorPlan "Profesjonalne narzędzie do konwersji odręcznych planów…"
type textarea "x"
type textarea "Dodaj moduł AiFloorPlan "Profesjonalne narzędzie do konwersji odręcznych planów…"
type textarea "x"
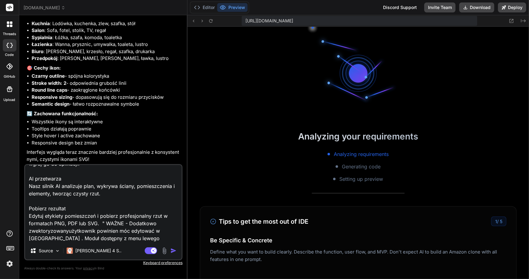
type textarea "Dodaj moduł AiFloorPlan "Profesjonalne narzędzie do konwersji odręcznych planów…"
type textarea "x"
type textarea "Dodaj moduł AiFloorPlan "Profesjonalne narzędzie do konwersji odręcznych planów…"
type textarea "x"
type textarea "Dodaj moduł AiFloorPlan "Profesjonalne narzędzie do konwersji odręcznych planów…"
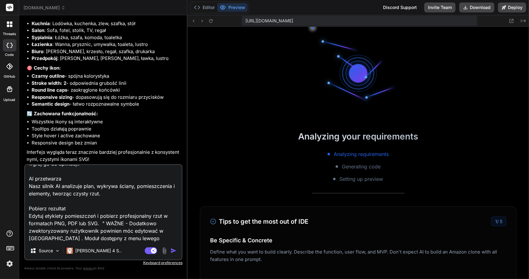
type textarea "x"
type textarea "Dodaj moduł AiFloorPlan "Profesjonalne narzędzie do konwersji odręcznych planów…"
type textarea "x"
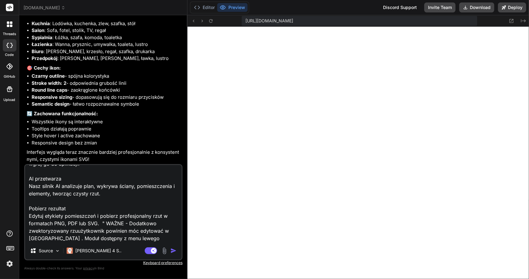
type textarea "Dodaj moduł AiFloorPlan "Profesjonalne narzędzie do konwersji odręcznych planów…"
type textarea "x"
type textarea "Dodaj moduł AiFloorPlan "Profesjonalne narzędzie do konwersji odręcznych planów…"
type textarea "x"
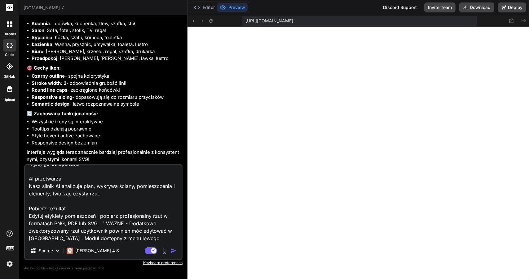
click at [53, 237] on textarea "Dodaj moduł AiFloorPlan "Profesjonalne narzędzie do konwersji odręcznych planów…" at bounding box center [103, 203] width 157 height 77
type textarea "Dodaj moduł AiFloorPlan "Profesjonalne narzędzie do konwersji odręcznych planów…"
type textarea "x"
type textarea "Dodaj moduł AiFloorPlan "Profesjonalne narzędzie do konwersji odręcznych planów…"
type textarea "x"
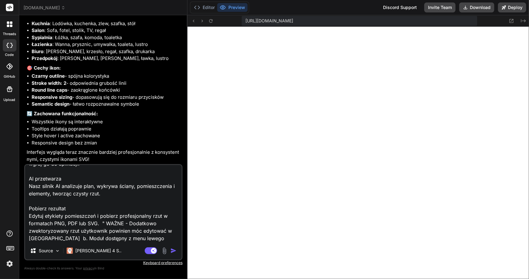
type textarea "Dodaj moduł AiFloorPlan "Profesjonalne narzędzie do konwersji odręcznych planów…"
type textarea "x"
type textarea "Dodaj moduł AiFloorPlan "Profesjonalne narzędzie do konwersji odręcznych planów…"
type textarea "x"
type textarea "Dodaj moduł AiFloorPlan "Profesjonalne narzędzie do konwersji odręcznych planów…"
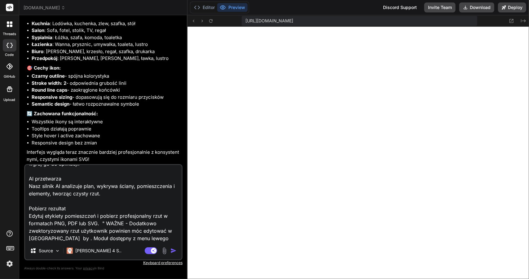
type textarea "x"
type textarea "Dodaj moduł AiFloorPlan "Profesjonalne narzędzie do konwersji odręcznych planów…"
type textarea "x"
type textarea "Dodaj moduł AiFloorPlan "Profesjonalne narzędzie do konwersji odręcznych planów…"
type textarea "x"
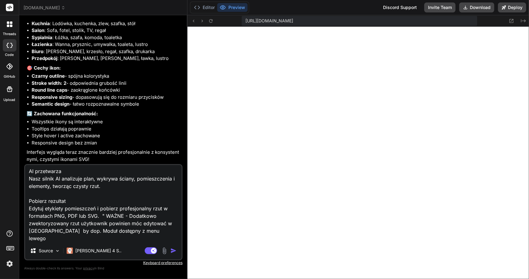
type textarea "Dodaj moduł AiFloorPlan "Profesjonalne narzędzie do konwersji odręcznych planów…"
type textarea "x"
type textarea "Dodaj moduł AiFloorPlan "Profesjonalne narzędzie do konwersji odręcznych planów…"
type textarea "x"
type textarea "Dodaj moduł AiFloorPlan "Profesjonalne narzędzie do konwersji odręcznych planów…"
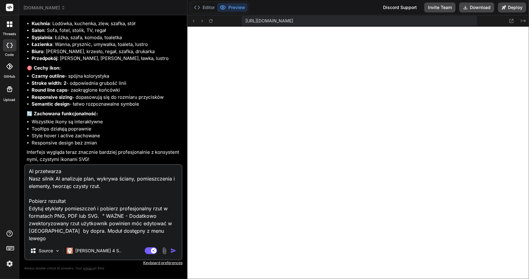
type textarea "x"
type textarea "Dodaj moduł AiFloorPlan "Profesjonalne narzędzie do konwersji odręcznych planów…"
type textarea "x"
type textarea "Dodaj moduł AiFloorPlan "Profesjonalne narzędzie do konwersji odręcznych planów…"
type textarea "x"
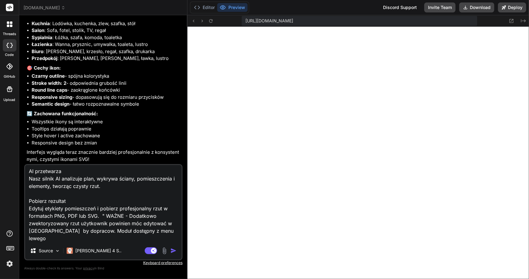
type textarea "Dodaj moduł AiFloorPlan "Profesjonalne narzędzie do konwersji odręcznych planów…"
type textarea "x"
type textarea "Dodaj moduł AiFloorPlan "Profesjonalne narzędzie do konwersji odręcznych planów…"
type textarea "x"
type textarea "Dodaj moduł AiFloorPlan "Profesjonalne narzędzie do konwersji odręcznych planów…"
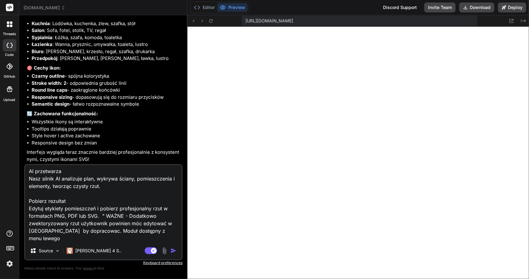
type textarea "x"
type textarea "Dodaj moduł AiFloorPlan "Profesjonalne narzędzie do konwersji odręcznych planów…"
type textarea "x"
type textarea "Dodaj moduł AiFloorPlan "Profesjonalne narzędzie do konwersji odręcznych planów…"
type textarea "x"
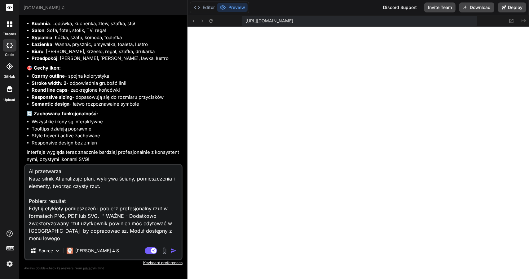
type textarea "Dodaj moduł AiFloorPlan "Profesjonalne narzędzie do konwersji odręcznych planów…"
type textarea "x"
type textarea "Dodaj moduł AiFloorPlan "Profesjonalne narzędzie do konwersji odręcznych planów…"
type textarea "x"
type textarea "Dodaj moduł AiFloorPlan "Profesjonalne narzędzie do konwersji odręcznych planów…"
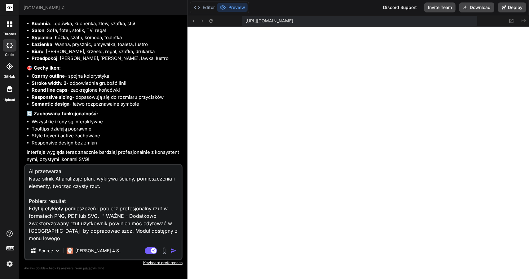
type textarea "x"
type textarea "Dodaj moduł AiFloorPlan "Profesjonalne narzędzie do konwersji odręcznych planów…"
type textarea "x"
type textarea "Dodaj moduł AiFloorPlan "Profesjonalne narzędzie do konwersji odręcznych planów…"
type textarea "x"
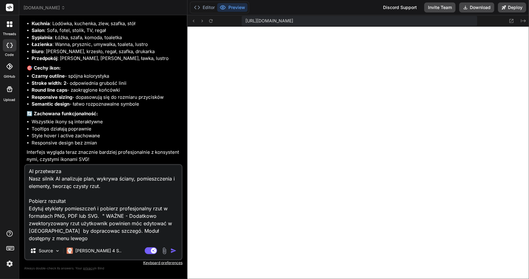
type textarea "Dodaj moduł AiFloorPlan "Profesjonalne narzędzie do konwersji odręcznych planów…"
type textarea "x"
type textarea "Dodaj moduł AiFloorPlan "Profesjonalne narzędzie do konwersji odręcznych planów…"
type textarea "x"
type textarea "Dodaj moduł AiFloorPlan "Profesjonalne narzędzie do konwersji odręcznych planów…"
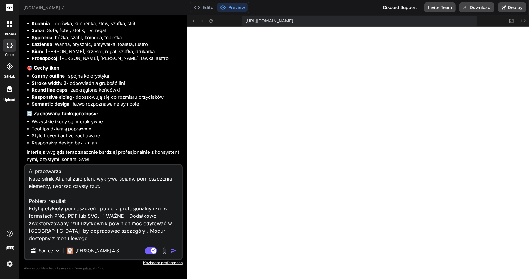
type textarea "x"
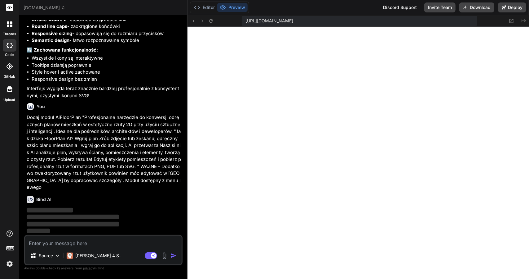
scroll to position [2113, 0]
click at [56, 7] on span "[DOMAIN_NAME]" at bounding box center [45, 8] width 42 height 6
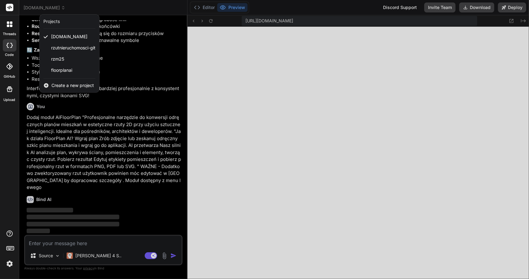
click at [56, 7] on div at bounding box center [264, 139] width 529 height 279
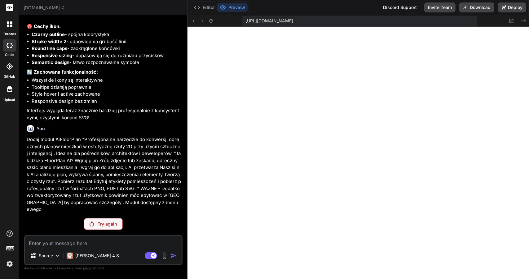
scroll to position [2091, 0]
click at [105, 224] on p "Try again" at bounding box center [107, 224] width 19 height 6
click at [97, 221] on div "Try again" at bounding box center [103, 224] width 39 height 12
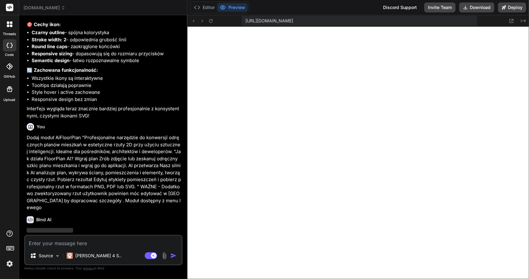
scroll to position [2113, 0]
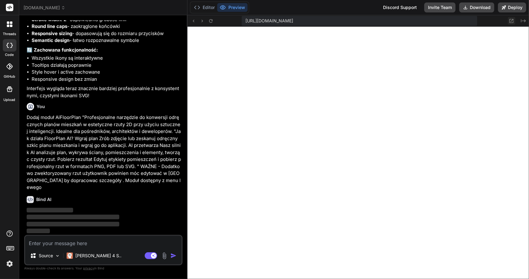
click at [512, 20] on icon at bounding box center [511, 20] width 5 height 5
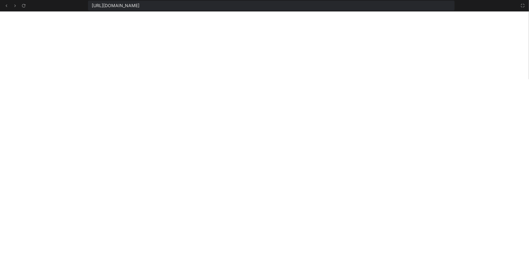
scroll to position [249, 0]
type textarea "x"
click at [6, 6] on icon at bounding box center [6, 5] width 5 height 5
click at [6, 6] on icon at bounding box center [7, 5] width 2 height 2
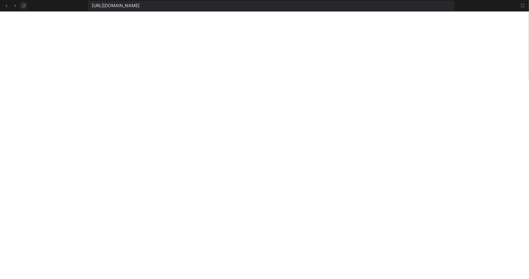
click at [23, 7] on icon at bounding box center [23, 5] width 3 height 3
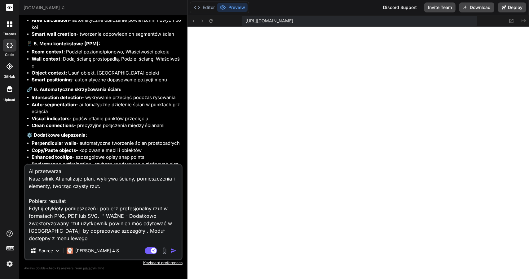
scroll to position [214, 0]
click at [171, 251] on img "button" at bounding box center [174, 250] width 6 height 6
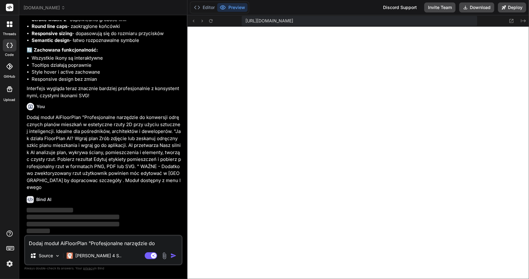
scroll to position [2091, 0]
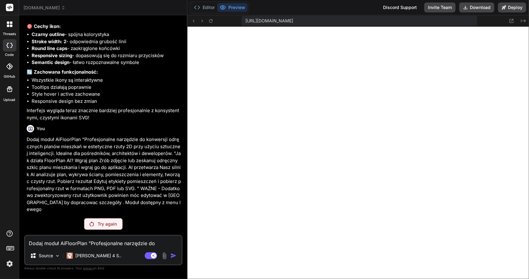
click at [99, 219] on div "Try again" at bounding box center [103, 224] width 39 height 12
click at [101, 226] on p "Try again" at bounding box center [107, 224] width 19 height 6
click at [8, 263] on img at bounding box center [9, 263] width 11 height 11
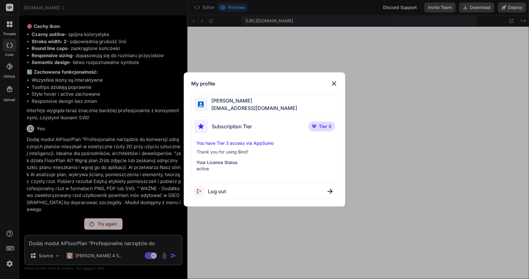
click at [212, 189] on span "Log out" at bounding box center [217, 190] width 18 height 7
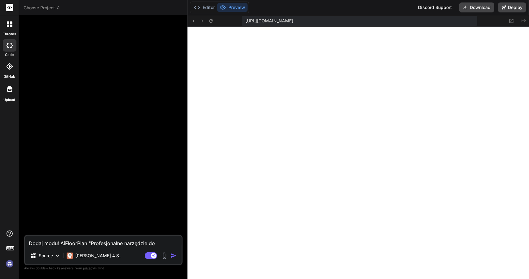
scroll to position [243, 0]
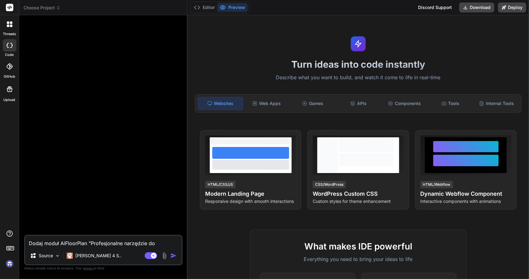
click at [7, 264] on img at bounding box center [9, 263] width 11 height 11
click at [47, 5] on span "Choose Project" at bounding box center [42, 8] width 37 height 6
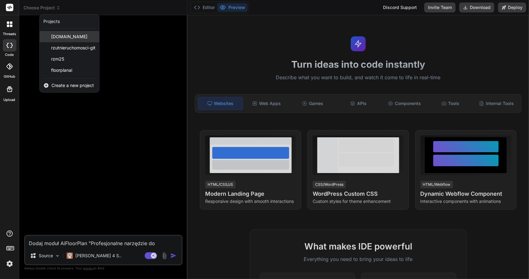
click at [62, 34] on span "[DOMAIN_NAME]" at bounding box center [69, 36] width 36 height 6
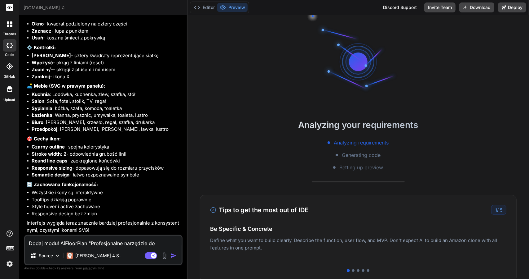
scroll to position [1986, 0]
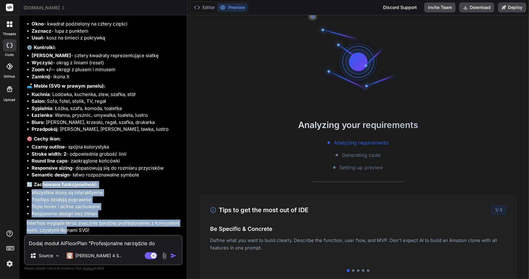
drag, startPoint x: 64, startPoint y: 229, endPoint x: 44, endPoint y: 183, distance: 50.1
click at [44, 183] on div "Floor Plan Creator 2D Click to open Workbench Create index.html Create script.j…" at bounding box center [104, 46] width 155 height 375
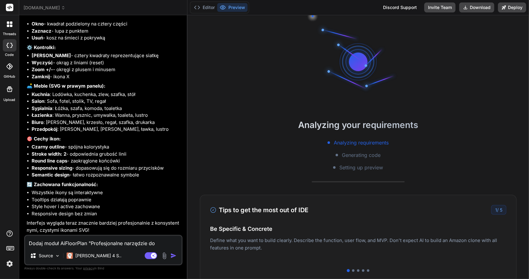
click at [43, 172] on strong "Semantic design" at bounding box center [51, 175] width 38 height 6
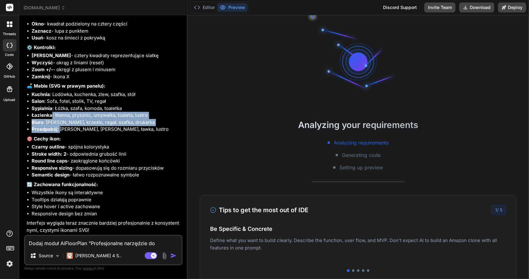
scroll to position [336, 0]
drag, startPoint x: 60, startPoint y: 130, endPoint x: 43, endPoint y: 90, distance: 42.8
click at [46, 99] on ul "Kuchnia : Lodówka, kuchenka, zlew, szafka, stół Salon : Sofa, fotel, stolik, TV…" at bounding box center [104, 112] width 155 height 42
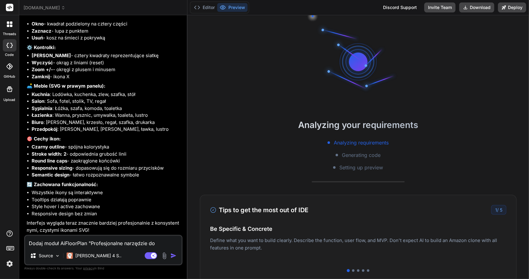
click at [43, 89] on p "🛋️ Meble (SVG w prawym panelu):" at bounding box center [104, 85] width 155 height 7
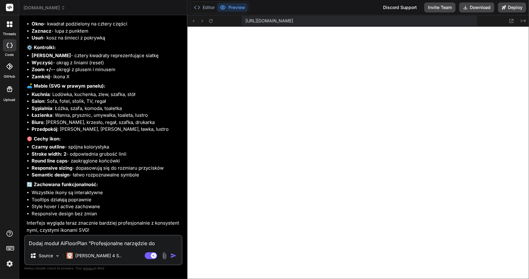
scroll to position [515, 0]
click at [38, 7] on span "[DOMAIN_NAME]" at bounding box center [45, 8] width 42 height 6
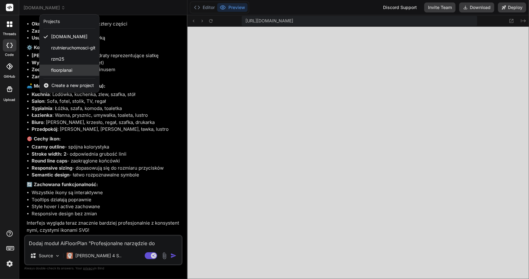
click at [51, 72] on span "floorplanai" at bounding box center [61, 70] width 21 height 6
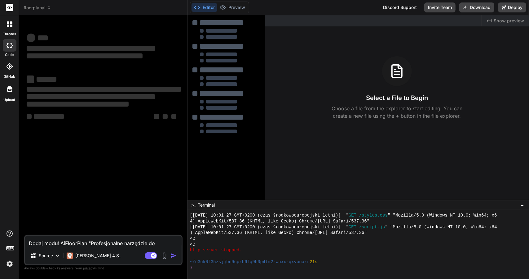
scroll to position [544, 0]
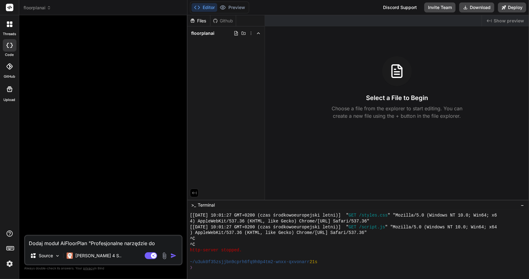
click at [58, 148] on div at bounding box center [103, 127] width 157 height 214
click at [65, 25] on div at bounding box center [103, 127] width 157 height 214
click at [211, 33] on span "floorplanai" at bounding box center [202, 33] width 23 height 6
click at [41, 25] on div at bounding box center [103, 127] width 157 height 214
click at [66, 246] on textarea "Dodaj moduł AiFloorPlan "Profesjonalne narzędzie do konwersji odręcznych planów…" at bounding box center [103, 240] width 157 height 11
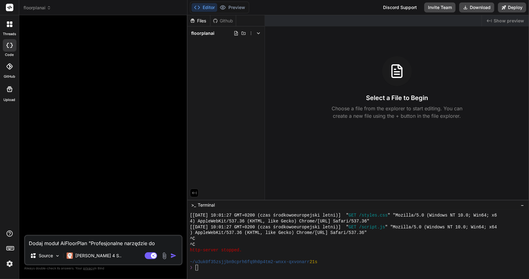
click at [62, 241] on textarea "Dodaj moduł AiFloorPlan "Profesjonalne narzędzie do konwersji odręcznych planów…" at bounding box center [103, 240] width 157 height 11
click at [36, 7] on span "floorplanai" at bounding box center [38, 8] width 28 height 6
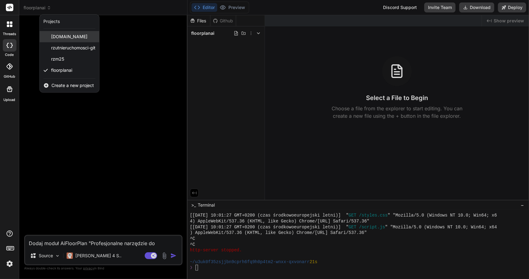
click at [53, 41] on div "[DOMAIN_NAME]" at bounding box center [70, 36] width 60 height 11
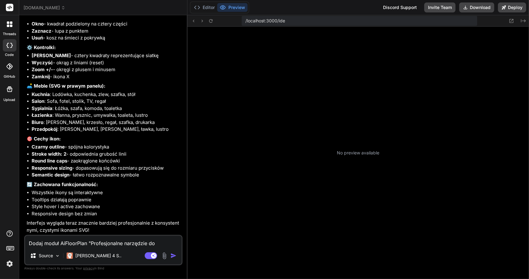
scroll to position [666, 0]
type textarea "x"
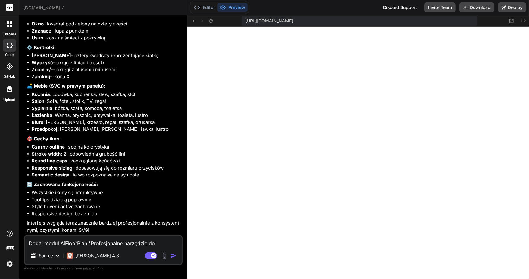
scroll to position [816, 0]
click at [65, 245] on textarea "Dodaj moduł AiFloorPlan "Profesjonalne narzędzie do konwersji odręcznych planów…" at bounding box center [103, 240] width 157 height 11
type textarea "D"
type textarea "x"
type textarea "Do"
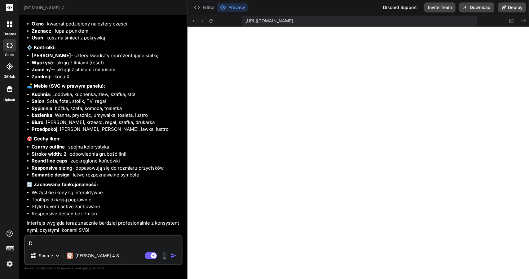
type textarea "x"
type textarea "Dod"
type textarea "x"
type textarea "Doda"
type textarea "x"
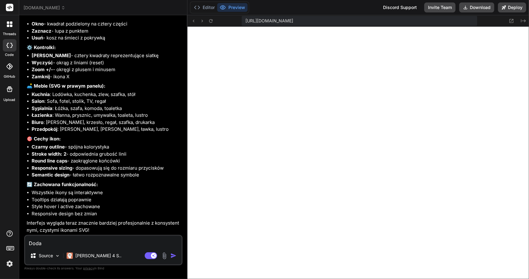
type textarea "Dodaj"
type textarea "x"
type textarea "Dodaj"
type textarea "x"
type textarea "Dodaj m"
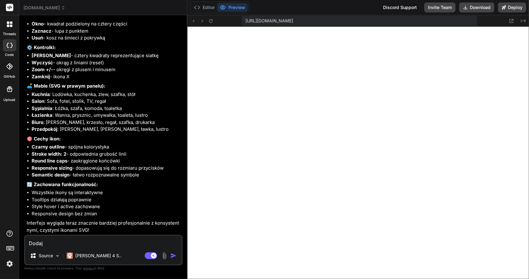
type textarea "x"
type textarea "Dodaj mo"
type textarea "x"
type textarea "Dodaj mod"
type textarea "x"
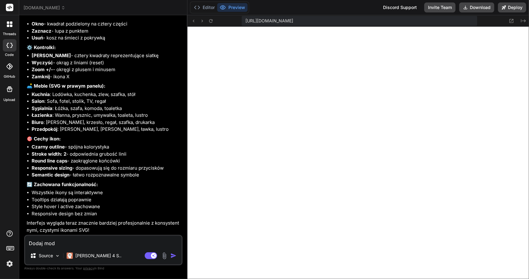
type textarea "Dodaj modu"
type textarea "x"
type textarea "Dodaj moduł"
type textarea "x"
type textarea "Dodaj moduł"
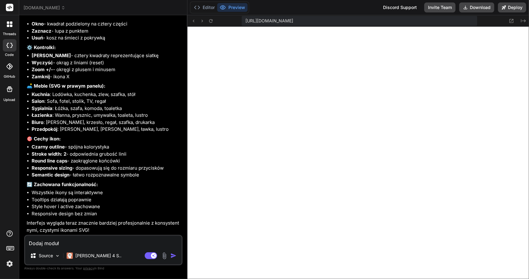
type textarea "x"
type textarea "Dodaj moduł A"
type textarea "x"
type textarea "Dodaj moduł AI"
type textarea "x"
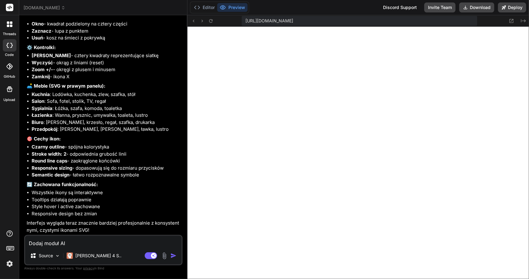
type textarea "Dodaj moduł AIF"
type textarea "x"
type textarea "Dodaj moduł AIFl"
type textarea "x"
type textarea "Dodaj moduł AIFlo"
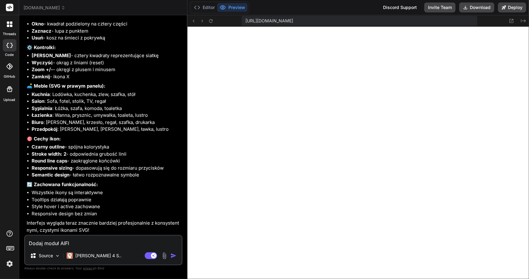
type textarea "x"
type textarea "Dodaj moduł AIFloo"
type textarea "x"
type textarea "Dodaj moduł AIFloor"
type textarea "x"
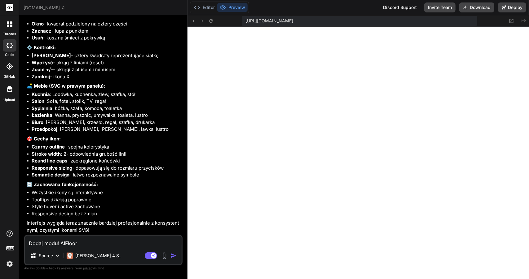
type textarea "Dodaj moduł AIFloorp"
type textarea "x"
type textarea "Dodaj moduł AIFloorpl"
type textarea "x"
type textarea "Dodaj moduł AIFloorpla"
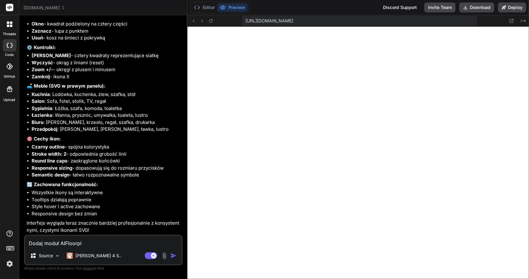
type textarea "x"
type textarea "Dodaj moduł AIFloorplan"
type textarea "x"
type textarea "Dodaj moduł AIFloorplan"
type textarea "x"
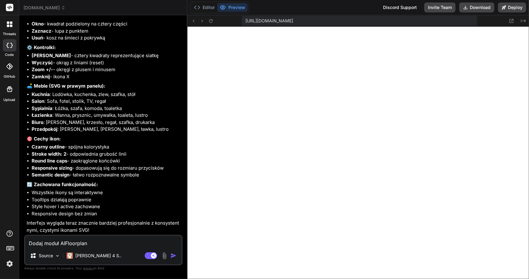
type textarea "Dodaj moduł AIFloorplan ""
type textarea "x"
paste textarea "Przekształć odręczne plany mieszkań w profesjonalne, minimalistyczne rzuty 2D g…"
type textarea "Dodaj moduł AIFloorplan "Przekształć odręczne plany mieszkań w profesjonalne, m…"
type textarea "x"
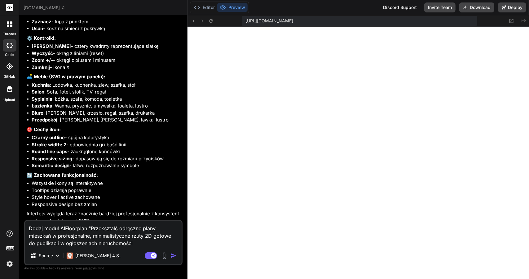
type textarea "Dodaj moduł AIFloorplan "Przekształć odręczne plany mieszkań w profesjonalne, m…"
type textarea "x"
type textarea "Dodaj moduł AIFloorplan "Przekształć odręczne plany mieszkań w profesjonalne, m…"
type textarea "x"
paste textarea "Jak działa FloorPlan AI? Wgraj plan Zrób zdjęcie lub zeskanuj odręczny szkic pl…"
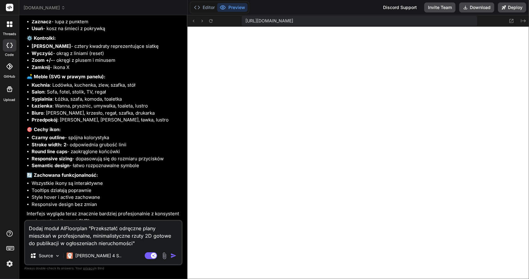
type textarea "Dodaj moduł AIFloorplan "Przekształć odręczne plany mieszkań w profesjonalne, m…"
type textarea "x"
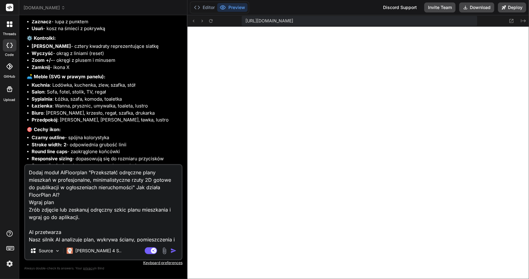
scroll to position [38, 0]
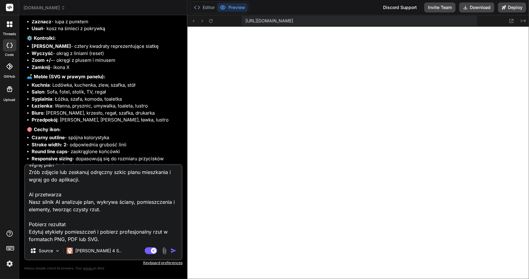
type textarea "Dodaj moduł AIFloorplan "Przekształć odręczne plany mieszkań w profesjonalne, m…"
type textarea "x"
type textarea "Dodaj moduł AIFloorplan "Przekształć odręczne plany mieszkań w profesjonalne, m…"
type textarea "x"
type textarea "Dodaj moduł AIFloorplan "Przekształć odręczne plany mieszkań w profesjonalne, m…"
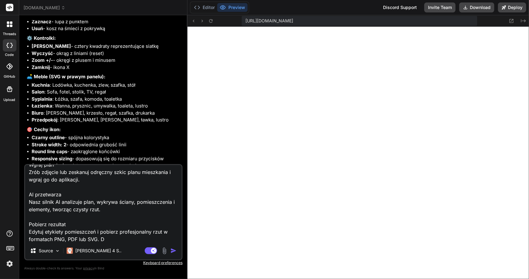
type textarea "x"
type textarea "Dodaj moduł AIFloorplan "Przekształć odręczne plany mieszkań w profesjonalne, m…"
type textarea "x"
type textarea "Dodaj moduł AIFloorplan "Przekształć odręczne plany mieszkań w profesjonalne, m…"
type textarea "x"
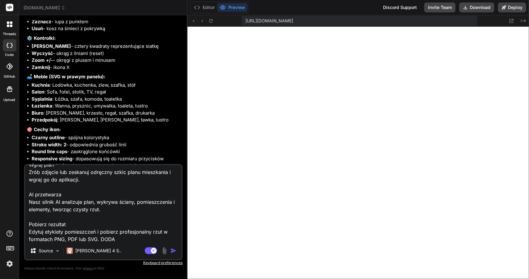
type textarea "Dodaj moduł AIFloorplan "Przekształć odręczne plany mieszkań w profesjonalne, m…"
type textarea "x"
type textarea "Dodaj moduł AIFloorplan "Przekształć odręczne plany mieszkań w profesjonalne, m…"
type textarea "x"
type textarea "Dodaj moduł AIFloorplan "Przekształć odręczne plany mieszkań w profesjonalne, m…"
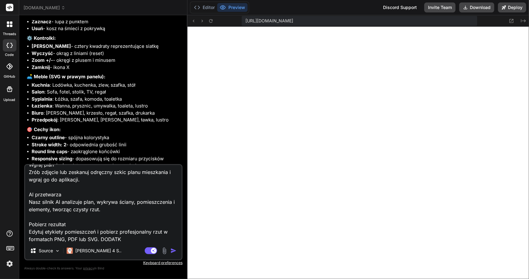
type textarea "x"
type textarea "Dodaj moduł AIFloorplan "Przekształć odręczne plany mieszkań w profesjonalne, m…"
type textarea "x"
type textarea "Dodaj moduł AIFloorplan "Przekształć odręczne plany mieszkań w profesjonalne, m…"
type textarea "x"
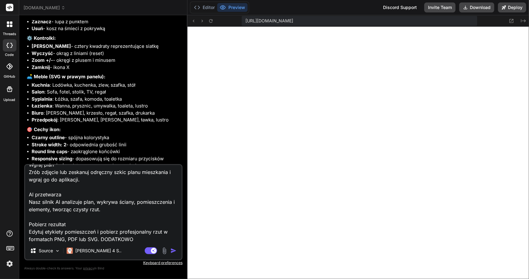
type textarea "Dodaj moduł AIFloorplan "Przekształć odręczne plany mieszkań w profesjonalne, m…"
type textarea "x"
type textarea "Dodaj moduł AIFloorplan "Przekształć odręczne plany mieszkań w profesjonalne, m…"
type textarea "x"
type textarea "Dodaj moduł AIFloorplan "Przekształć odręczne plany mieszkań w profesjonalne, m…"
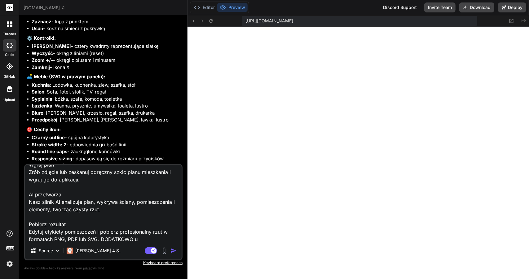
type textarea "x"
type textarea "Dodaj moduł AIFloorplan "Przekształć odręczne plany mieszkań w profesjonalne, m…"
type textarea "x"
type textarea "Dodaj moduł AIFloorplan "Przekształć odręczne plany mieszkań w profesjonalne, m…"
type textarea "x"
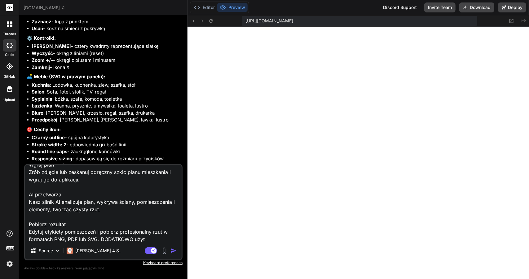
type textarea "Dodaj moduł AIFloorplan "Przekształć odręczne plany mieszkań w profesjonalne, m…"
type textarea "x"
type textarea "Dodaj moduł AIFloorplan "Przekształć odręczne plany mieszkań w profesjonalne, m…"
type textarea "x"
type textarea "Dodaj moduł AIFloorplan "Przekształć odręczne plany mieszkań w profesjonalne, m…"
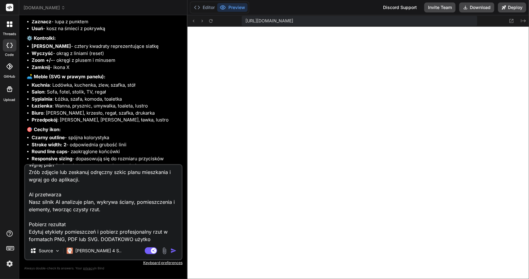
type textarea "x"
type textarea "Dodaj moduł AIFloorplan "Przekształć odręczne plany mieszkań w profesjonalne, m…"
type textarea "x"
type textarea "Dodaj moduł AIFloorplan "Przekształć odręczne plany mieszkań w profesjonalne, m…"
type textarea "x"
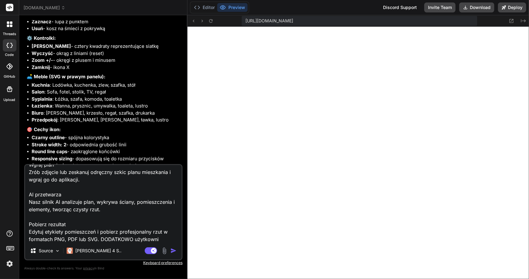
type textarea "Dodaj moduł AIFloorplan "Przekształć odręczne plany mieszkań w profesjonalne, m…"
type textarea "x"
type textarea "Dodaj moduł AIFloorplan "Przekształć odręczne plany mieszkań w profesjonalne, m…"
type textarea "x"
type textarea "Dodaj moduł AIFloorplan "Przekształć odręczne plany mieszkań w profesjonalne, m…"
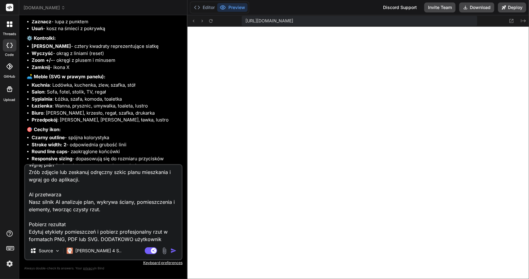
type textarea "x"
type textarea "Dodaj moduł AIFloorplan "Przekształć odręczne plany mieszkań w profesjonalne, m…"
type textarea "x"
type textarea "Dodaj moduł AIFloorplan "Przekształć odręczne plany mieszkań w profesjonalne, m…"
type textarea "x"
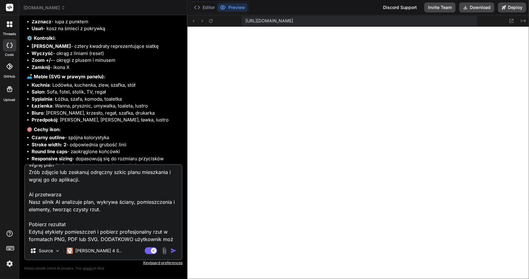
type textarea "Dodaj moduł AIFloorplan "Przekształć odręczne plany mieszkań w profesjonalne, m…"
type textarea "x"
type textarea "Dodaj moduł AIFloorplan "Przekształć odręczne plany mieszkań w profesjonalne, m…"
type textarea "x"
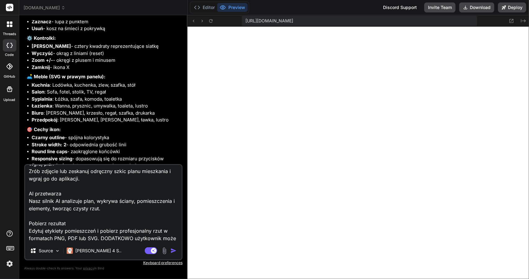
type textarea "Dodaj moduł AIFloorplan "Przekształć odręczne plany mieszkań w profesjonalne, m…"
type textarea "x"
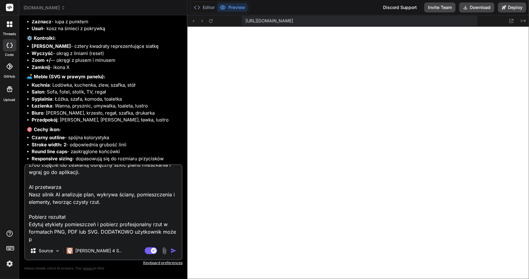
type textarea "Dodaj moduł AIFloorplan "Przekształć odręczne plany mieszkań w profesjonalne, m…"
type textarea "x"
type textarea "Dodaj moduł AIFloorplan "Przekształć odręczne plany mieszkań w profesjonalne, m…"
type textarea "x"
type textarea "Dodaj moduł AIFloorplan "Przekształć odręczne plany mieszkań w profesjonalne, m…"
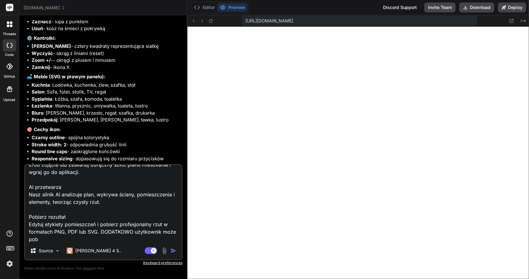
type textarea "x"
type textarea "Dodaj moduł AIFloorplan "Przekształć odręczne plany mieszkań w profesjonalne, m…"
type textarea "x"
type textarea "Dodaj moduł AIFloorplan "Przekształć odręczne plany mieszkań w profesjonalne, m…"
type textarea "x"
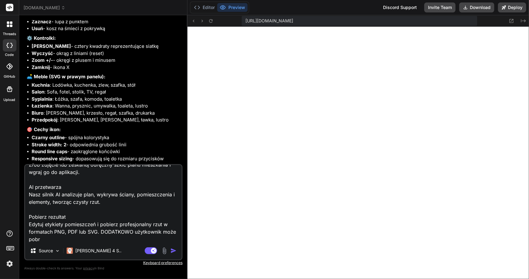
type textarea "Dodaj moduł AIFloorplan "Przekształć odręczne plany mieszkań w profesjonalne, m…"
type textarea "x"
type textarea "Dodaj moduł AIFloorplan "Przekształć odręczne plany mieszkań w profesjonalne, m…"
type textarea "x"
type textarea "Dodaj moduł AIFloorplan "Przekształć odręczne plany mieszkań w profesjonalne, m…"
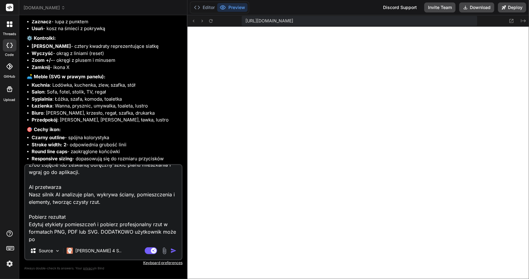
type textarea "x"
type textarea "Dodaj moduł AIFloorplan "Przekształć odręczne plany mieszkań w profesjonalne, m…"
type textarea "x"
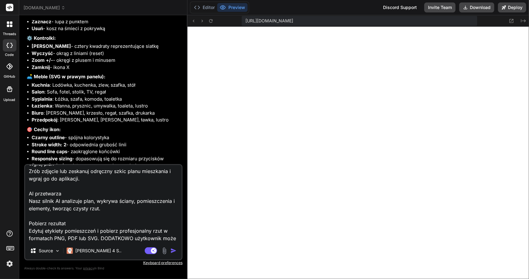
type textarea "Dodaj moduł AIFloorplan "Przekształć odręczne plany mieszkań w profesjonalne, m…"
type textarea "x"
type textarea "Dodaj moduł AIFloorplan "Przekształć odręczne plany mieszkań w profesjonalne, m…"
type textarea "x"
type textarea "Dodaj moduł AIFloorplan "Przekształć odręczne plany mieszkań w profesjonalne, m…"
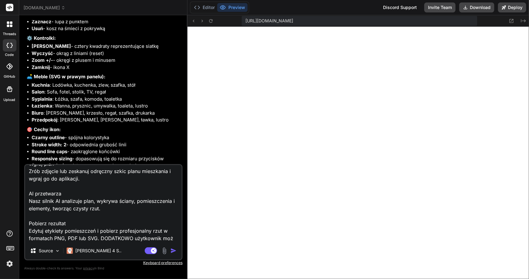
type textarea "x"
type textarea "Dodaj moduł AIFloorplan "Przekształć odręczne plany mieszkań w profesjonalne, m…"
type textarea "x"
type textarea "Dodaj moduł AIFloorplan "Przekształć odręczne plany mieszkań w profesjonalne, m…"
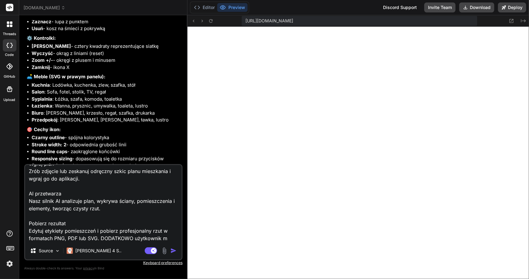
type textarea "x"
type textarea "Dodaj moduł AIFloorplan "Przekształć odręczne plany mieszkań w profesjonalne, m…"
type textarea "x"
type textarea "Dodaj moduł AIFloorplan "Przekształć odręczne plany mieszkań w profesjonalne, m…"
type textarea "x"
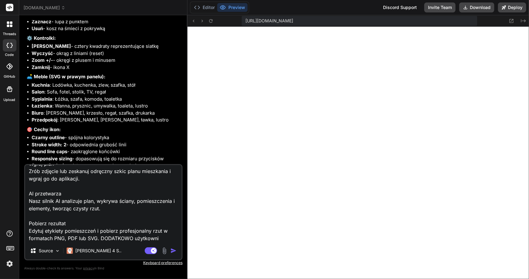
type textarea "Dodaj moduł AIFloorplan "Przekształć odręczne plany mieszkań w profesjonalne, m…"
type textarea "x"
type textarea "Dodaj moduł AIFloorplan "Przekształć odręczne plany mieszkań w profesjonalne, m…"
type textarea "x"
type textarea "Dodaj moduł AIFloorplan "Przekształć odręczne plany mieszkań w profesjonalne, m…"
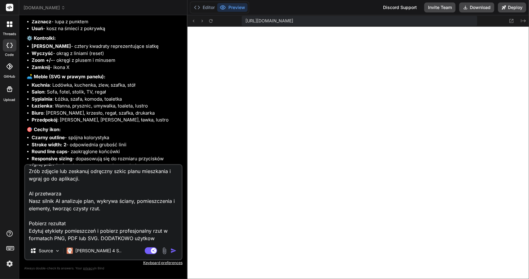
type textarea "x"
type textarea "Dodaj moduł AIFloorplan "Przekształć odręczne plany mieszkań w profesjonalne, m…"
type textarea "x"
type textarea "Dodaj moduł AIFloorplan "Przekształć odręczne plany mieszkań w profesjonalne, m…"
type textarea "x"
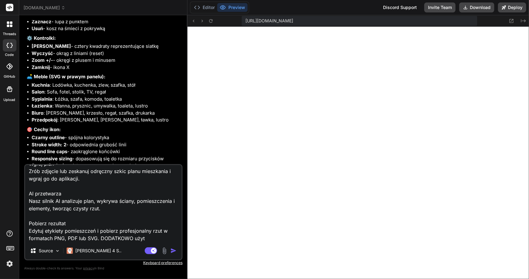
type textarea "Dodaj moduł AIFloorplan "Przekształć odręczne plany mieszkań w profesjonalne, m…"
type textarea "x"
type textarea "Dodaj moduł AIFloorplan "Przekształć odręczne plany mieszkań w profesjonalne, m…"
type textarea "x"
type textarea "Dodaj moduł AIFloorplan "Przekształć odręczne plany mieszkań w profesjonalne, m…"
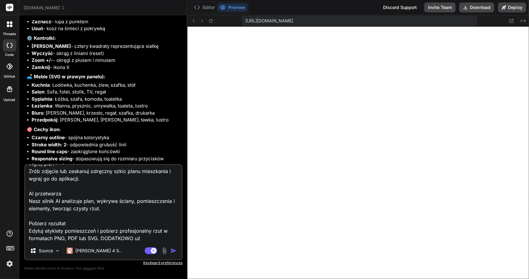
type textarea "x"
type textarea "Dodaj moduł AIFloorplan "Przekształć odręczne plany mieszkań w profesjonalne, m…"
type textarea "x"
type textarea "Dodaj moduł AIFloorplan "Przekształć odręczne plany mieszkań w profesjonalne, m…"
type textarea "x"
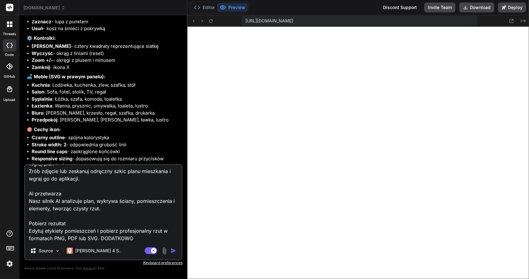
type textarea "Dodaj moduł AIFloorplan "Przekształć odręczne plany mieszkań w profesjonalne, m…"
type textarea "x"
type textarea "Dodaj moduł AIFloorplan "Przekształć odręczne plany mieszkań w profesjonalne, m…"
type textarea "x"
type textarea "Dodaj moduł AIFloorplan "Przekształć odręczne plany mieszkań w profesjonalne, m…"
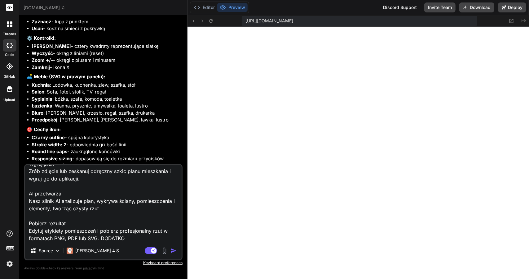
type textarea "x"
type textarea "Dodaj moduł AIFloorplan "Przekształć odręczne plany mieszkań w profesjonalne, m…"
type textarea "x"
type textarea "Dodaj moduł AIFloorplan "Przekształć odręczne plany mieszkań w profesjonalne, m…"
type textarea "x"
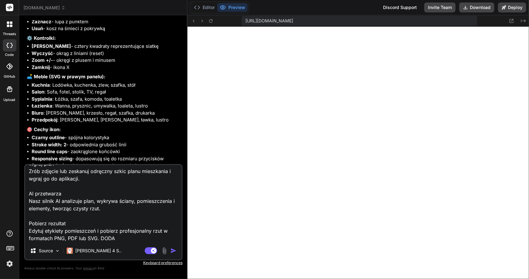
type textarea "Dodaj moduł AIFloorplan "Przekształć odręczne plany mieszkań w profesjonalne, m…"
type textarea "x"
type textarea "Dodaj moduł AIFloorplan "Przekształć odręczne plany mieszkań w profesjonalne, m…"
type textarea "x"
type textarea "Dodaj moduł AIFloorplan "Przekształć odręczne plany mieszkań w profesjonalne, m…"
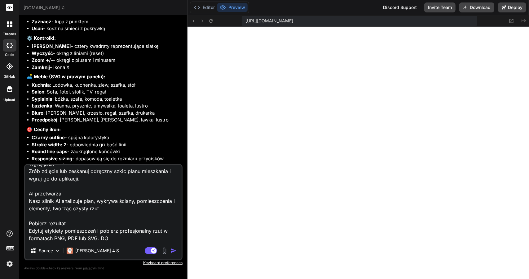
type textarea "x"
type textarea "Dodaj moduł AIFloorplan "Przekształć odręczne plany mieszkań w profesjonalne, m…"
type textarea "x"
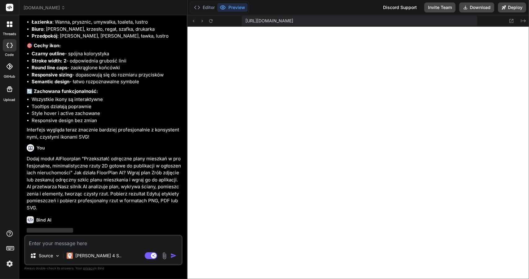
scroll to position [2099, 0]
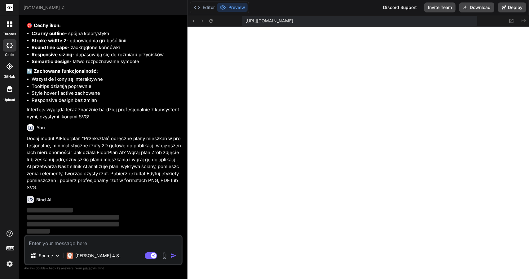
type textarea "x"
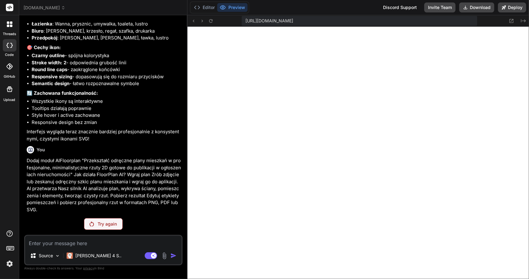
scroll to position [2077, 0]
click at [109, 224] on p "Try again" at bounding box center [107, 224] width 19 height 6
click at [104, 226] on p "Try again" at bounding box center [107, 224] width 19 height 6
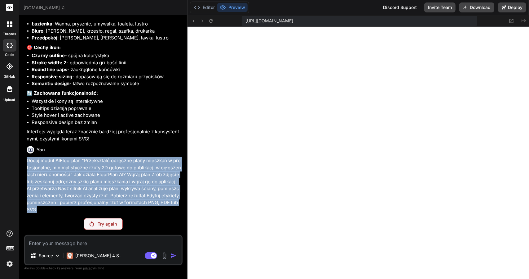
drag, startPoint x: 27, startPoint y: 160, endPoint x: 65, endPoint y: 209, distance: 62.4
click at [65, 209] on p "Dodaj moduł AIFloorplan "Przekształć odręczne plany mieszkań w profesjonalne, m…" at bounding box center [104, 185] width 155 height 56
copy p "Dodaj moduł AIFloorplan "Przekształć odręczne plany mieszkań w profesjonalne, m…"
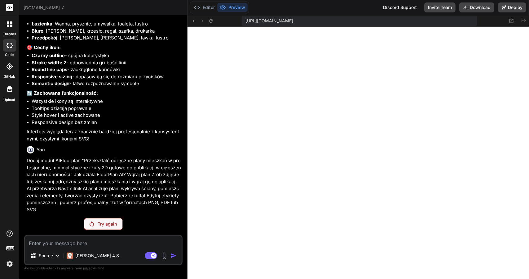
click at [43, 7] on span "[DOMAIN_NAME]" at bounding box center [45, 8] width 42 height 6
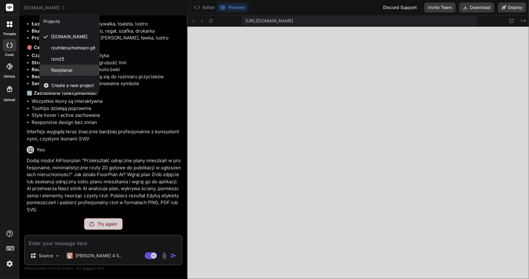
click at [57, 69] on span "floorplanai" at bounding box center [61, 70] width 21 height 6
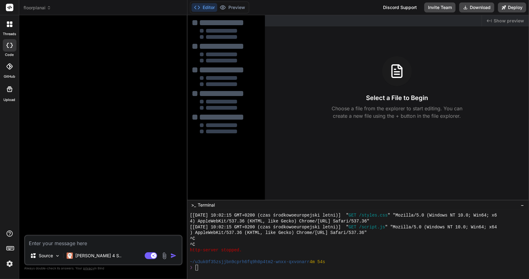
click at [42, 243] on textarea at bounding box center [103, 240] width 157 height 11
type textarea "x"
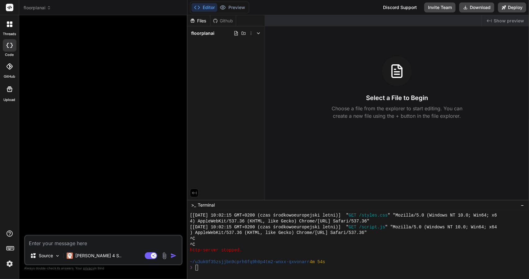
paste textarea "Dodaj moduł AIFloorplan "Przekształć odręczne plany mieszkań w profesjonalne, m…"
type textarea "Dodaj moduł AIFloorplan "Przekształć odręczne plany mieszkań w profesjonalne, m…"
type textarea "x"
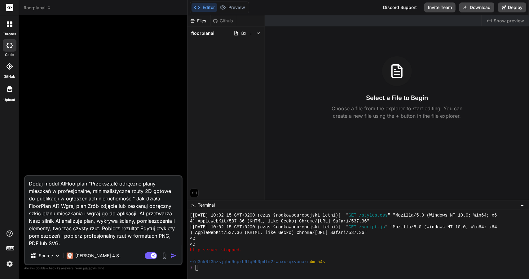
drag, startPoint x: 58, startPoint y: 183, endPoint x: 5, endPoint y: 183, distance: 53.3
click at [5, 183] on div "threads code GitHub Upload floorplanai Created with Pixso. Bind AI Web Search C…" at bounding box center [264, 139] width 529 height 279
type textarea "P AIFloorplan "Przekształć odręczne plany mieszkań w profesjonalne, minimalisty…"
type textarea "x"
type textarea "AIFloorplan "Przekształć odręczne plany mieszkań w profesjonalne, minimalistycz…"
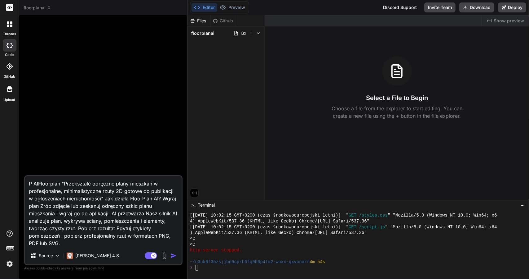
type textarea "x"
type textarea "A AIFloorplan "Przekształć odręczne plany mieszkań w profesjonalne, minimalisty…"
type textarea "x"
type textarea "Ap AIFloorplan "Przekształć odręczne plany mieszkań w profesjonalne, minimalist…"
type textarea "x"
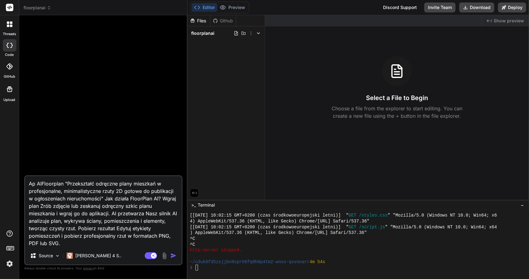
type textarea "Apl AIFloorplan "Przekształć odręczne plany mieszkań w profesjonalne, minimalis…"
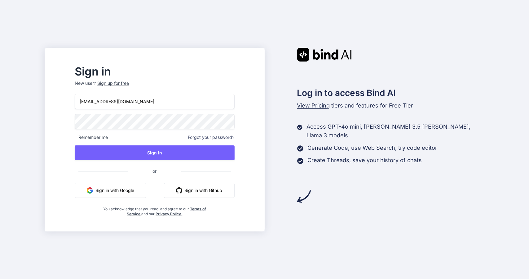
click at [178, 155] on button "Sign In" at bounding box center [155, 152] width 160 height 15
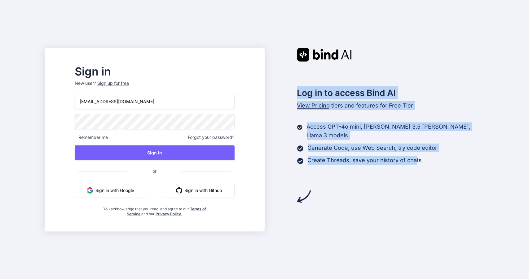
drag, startPoint x: 299, startPoint y: 94, endPoint x: 423, endPoint y: 148, distance: 135.3
click at [416, 144] on div "Log in to access Bind AI View Pricing tiers and features for Free Tier Access G…" at bounding box center [375, 125] width 220 height 155
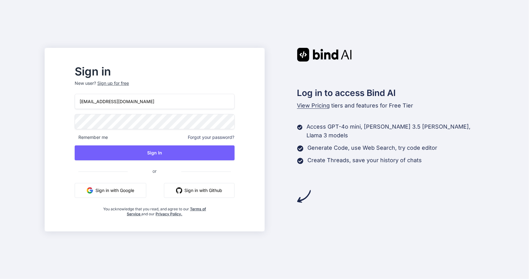
click at [425, 156] on div "Create Threads, save your history of chats" at bounding box center [390, 160] width 187 height 9
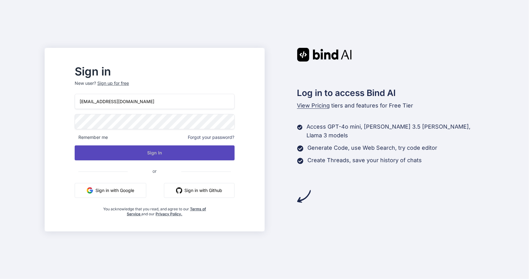
click at [176, 151] on button "Sign In" at bounding box center [155, 152] width 160 height 15
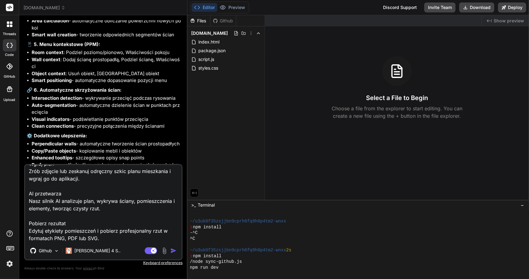
scroll to position [1540, 0]
click at [91, 129] on li "Clean connections - precyzyjne połączenia między ścianami" at bounding box center [107, 125] width 150 height 7
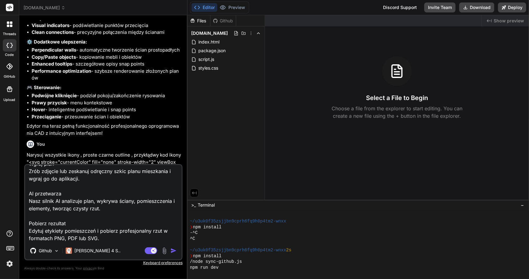
scroll to position [1757, 0]
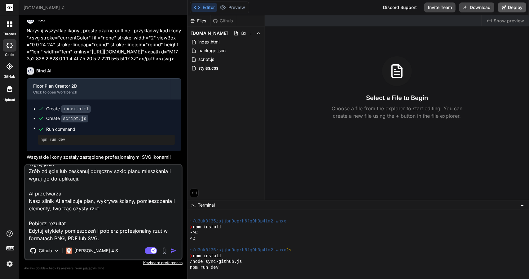
click at [512, 7] on button "Deploy" at bounding box center [512, 7] width 28 height 10
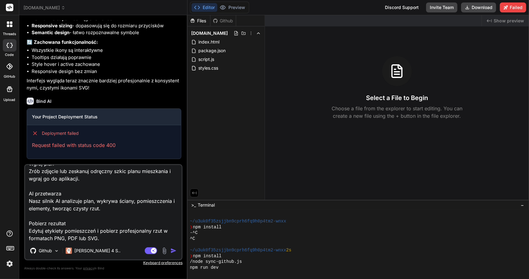
scroll to position [2128, 0]
click at [62, 195] on textarea "Stwórz aplikację Saas "Profesjonalne narzędzie do konwersji odręcznych planów m…" at bounding box center [103, 203] width 157 height 77
drag, startPoint x: 32, startPoint y: 117, endPoint x: 99, endPoint y: 116, distance: 66.7
click at [99, 116] on h3 "Your Project Deployment Status" at bounding box center [104, 117] width 144 height 6
drag, startPoint x: 38, startPoint y: 102, endPoint x: 57, endPoint y: 101, distance: 19.2
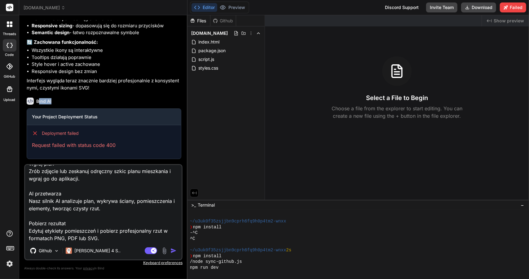
click at [57, 101] on div "Bind AI" at bounding box center [104, 100] width 155 height 7
click at [63, 99] on div "Bind AI" at bounding box center [104, 100] width 155 height 7
drag, startPoint x: 33, startPoint y: 145, endPoint x: 118, endPoint y: 141, distance: 85.4
click at [118, 141] on div "Deployment failed Request failed with status code 400" at bounding box center [104, 139] width 154 height 29
click at [123, 140] on div "Deployment failed Request failed with status code 400" at bounding box center [104, 139] width 154 height 29
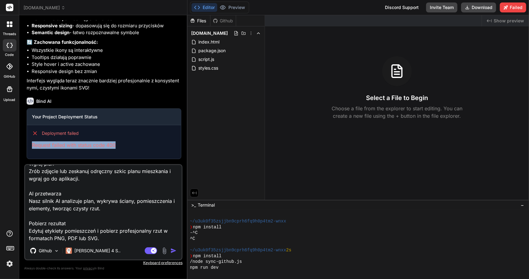
scroll to position [0, 0]
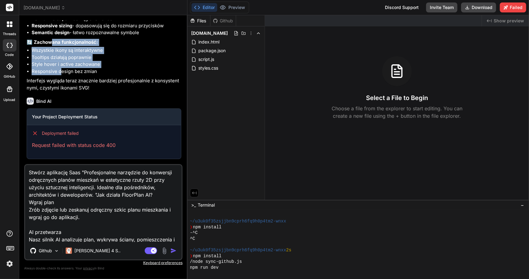
drag, startPoint x: 51, startPoint y: 43, endPoint x: 60, endPoint y: 70, distance: 28.9
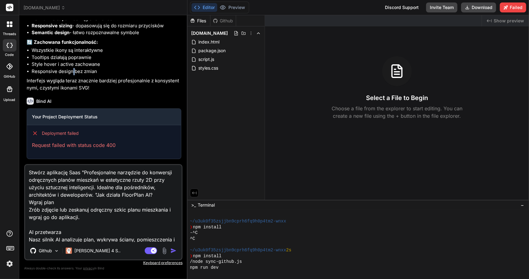
click at [74, 71] on li "Responsive design bez zmian" at bounding box center [107, 71] width 150 height 7
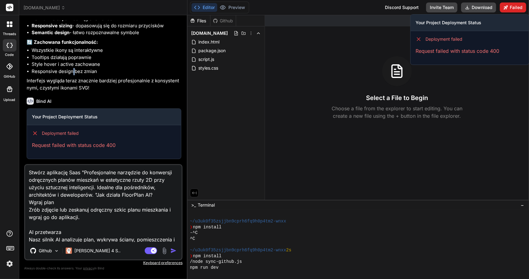
click at [515, 9] on button "Failed" at bounding box center [513, 7] width 26 height 10
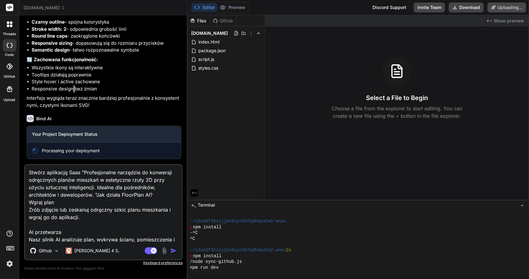
scroll to position [2110, 0]
type textarea "x"
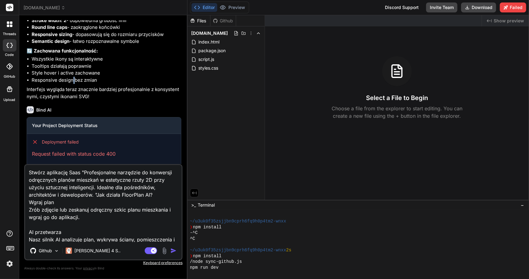
scroll to position [2128, 0]
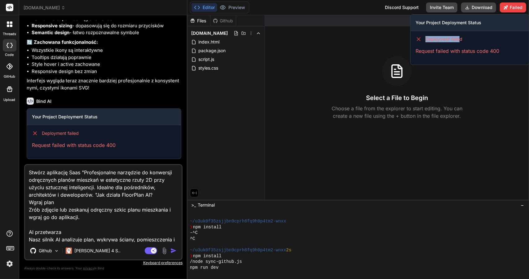
drag, startPoint x: 426, startPoint y: 38, endPoint x: 462, endPoint y: 38, distance: 36.0
click at [462, 38] on span "Deployment failed" at bounding box center [444, 39] width 37 height 6
click at [454, 34] on div "Deployment failed Request failed with status code 400" at bounding box center [470, 45] width 118 height 29
drag, startPoint x: 421, startPoint y: 21, endPoint x: 470, endPoint y: 21, distance: 49.0
click at [470, 21] on h3 "Your Project Deployment Status" at bounding box center [470, 23] width 109 height 6
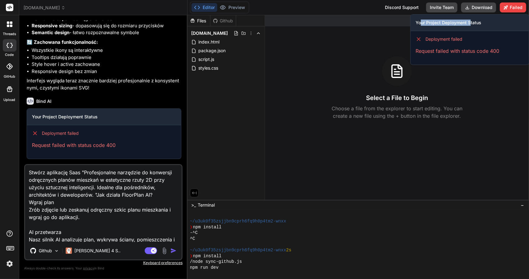
click at [470, 20] on h3 "Your Project Deployment Status" at bounding box center [470, 23] width 109 height 6
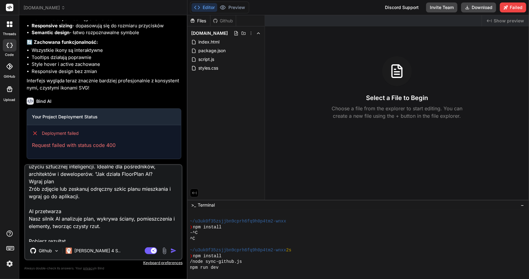
scroll to position [38, 0]
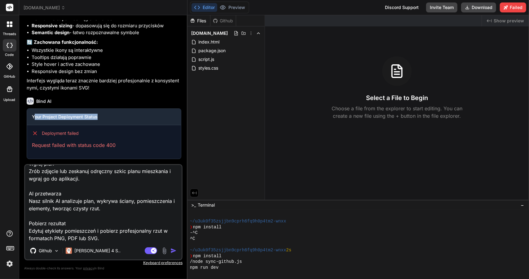
drag, startPoint x: 33, startPoint y: 118, endPoint x: 111, endPoint y: 116, distance: 77.6
click at [111, 116] on h3 "Your Project Deployment Status" at bounding box center [104, 117] width 144 height 6
